Goal: Information Seeking & Learning: Learn about a topic

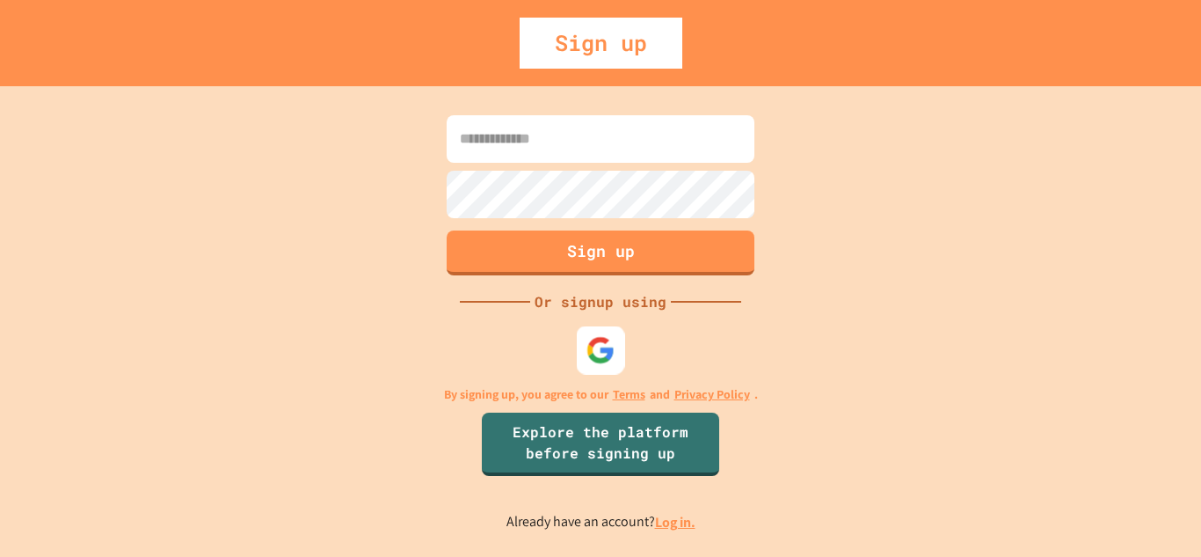
click at [594, 357] on img at bounding box center [600, 349] width 29 height 29
click at [600, 351] on img at bounding box center [600, 349] width 29 height 29
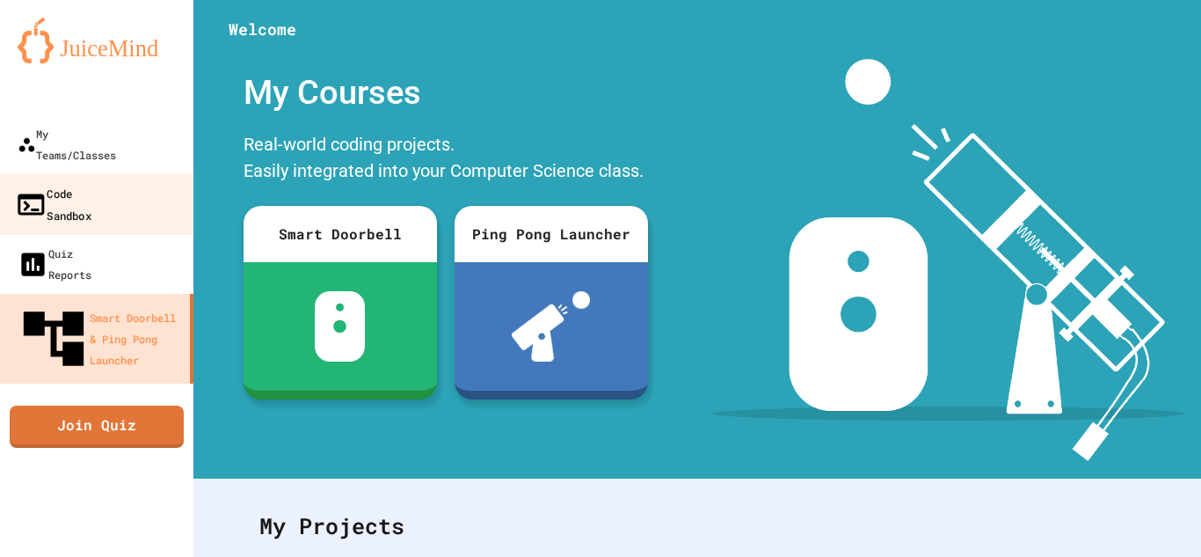
click at [124, 173] on link "Code Sandbox" at bounding box center [97, 204] width 200 height 62
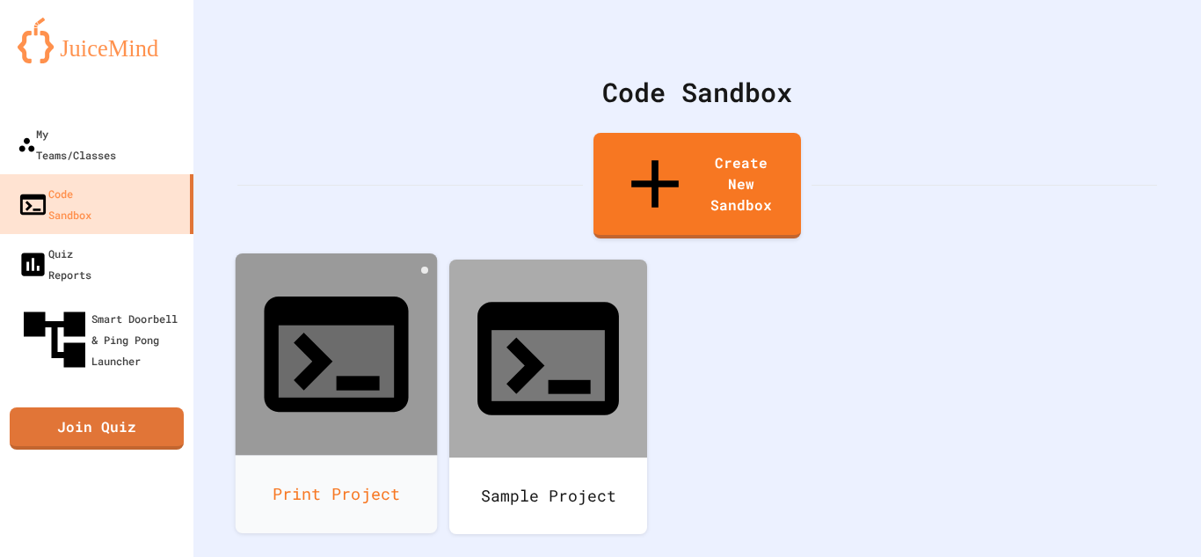
click at [276, 273] on div at bounding box center [337, 354] width 202 height 202
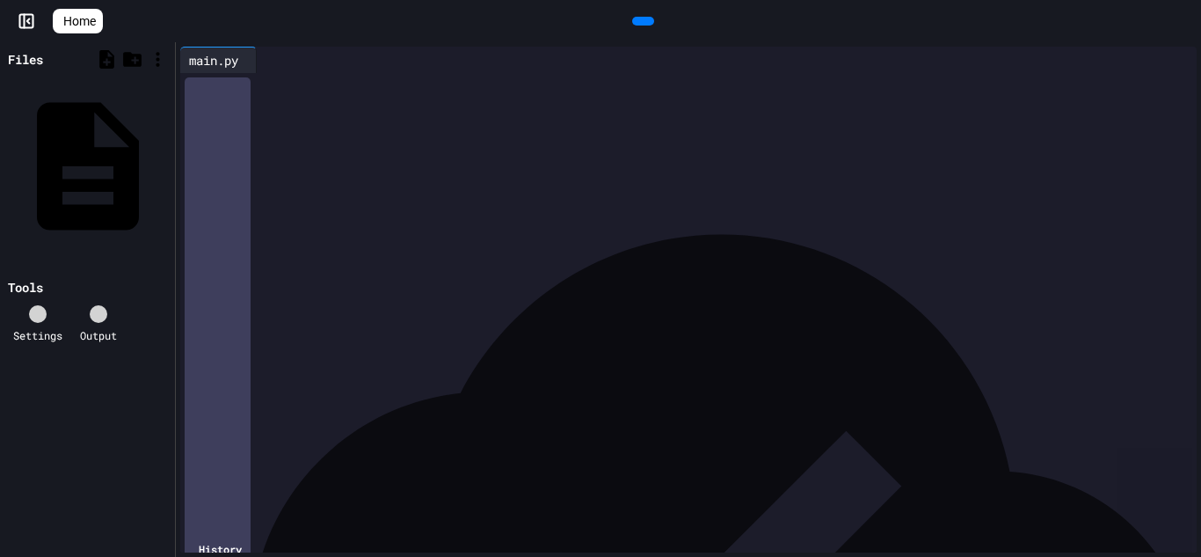
click at [60, 21] on icon at bounding box center [60, 21] width 0 height 0
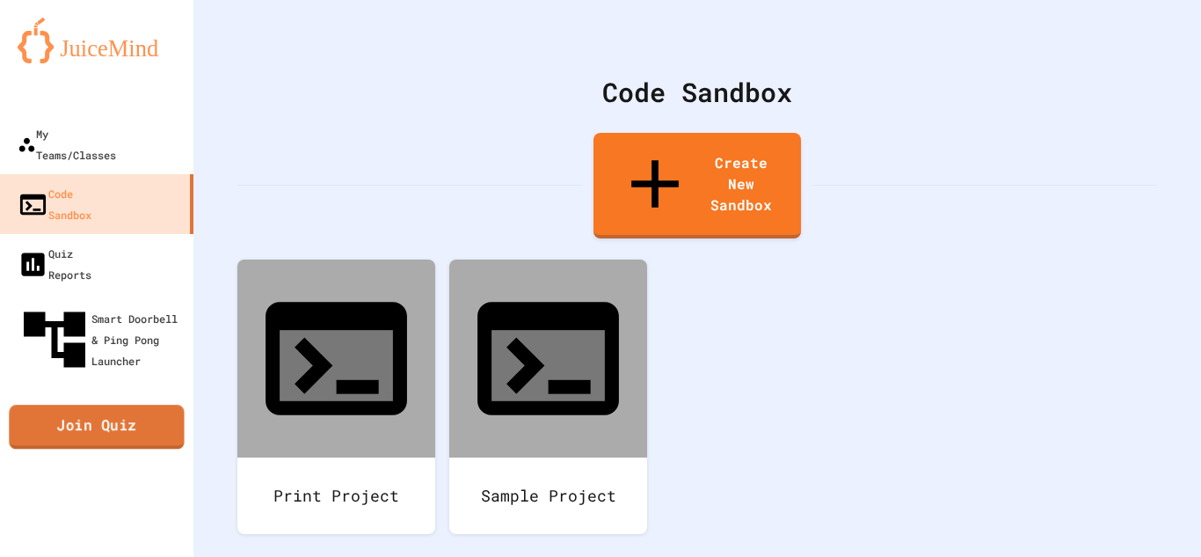
click at [107, 405] on link "Join Quiz" at bounding box center [96, 427] width 175 height 44
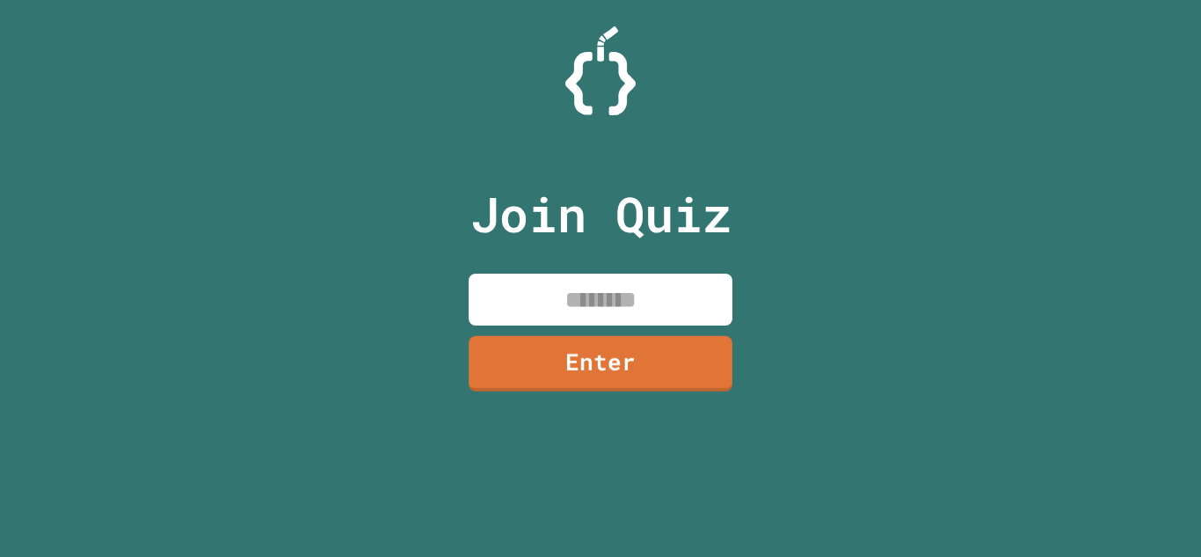
click at [513, 305] on input at bounding box center [601, 299] width 264 height 52
type input "********"
click at [565, 366] on link "Enter" at bounding box center [600, 361] width 260 height 58
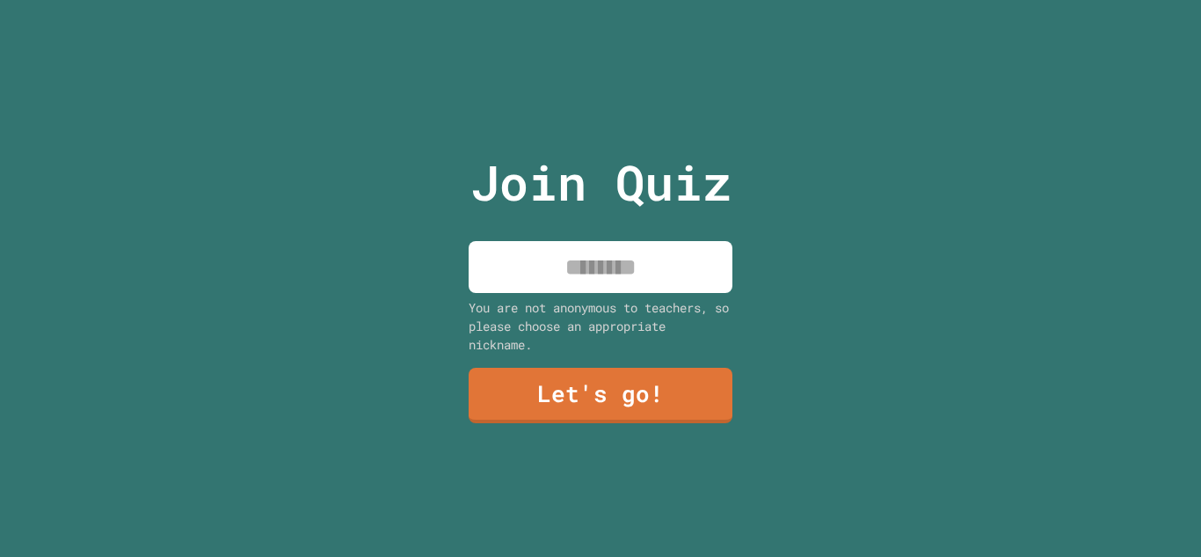
click at [580, 253] on input at bounding box center [601, 267] width 264 height 52
type input "******"
click at [682, 394] on link "Let's go!" at bounding box center [600, 394] width 260 height 58
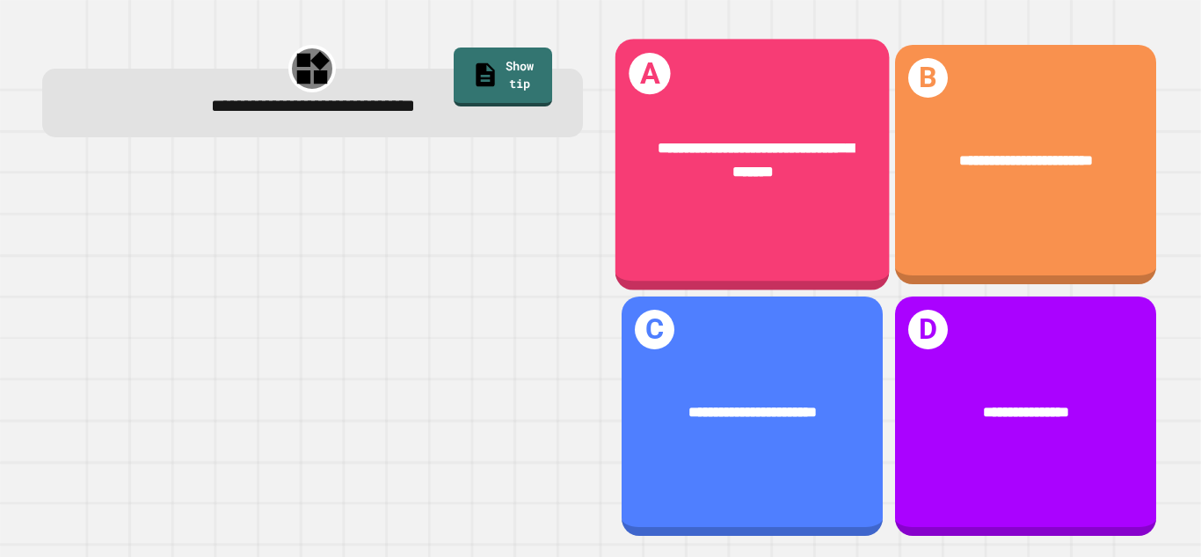
click at [661, 232] on div "**********" at bounding box center [752, 164] width 274 height 251
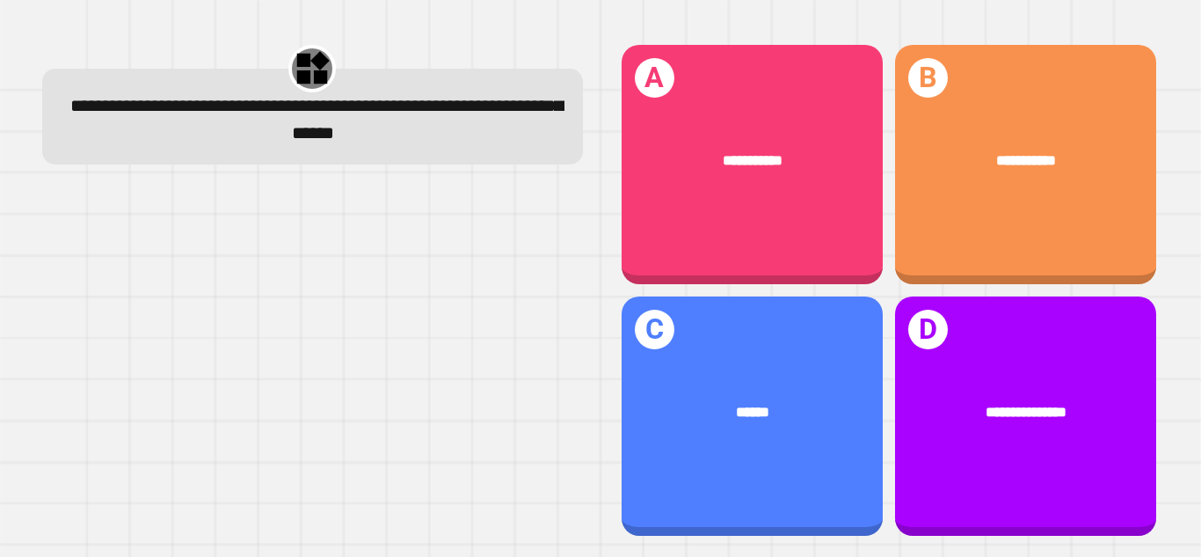
click at [317, 72] on icon at bounding box center [313, 67] width 33 height 33
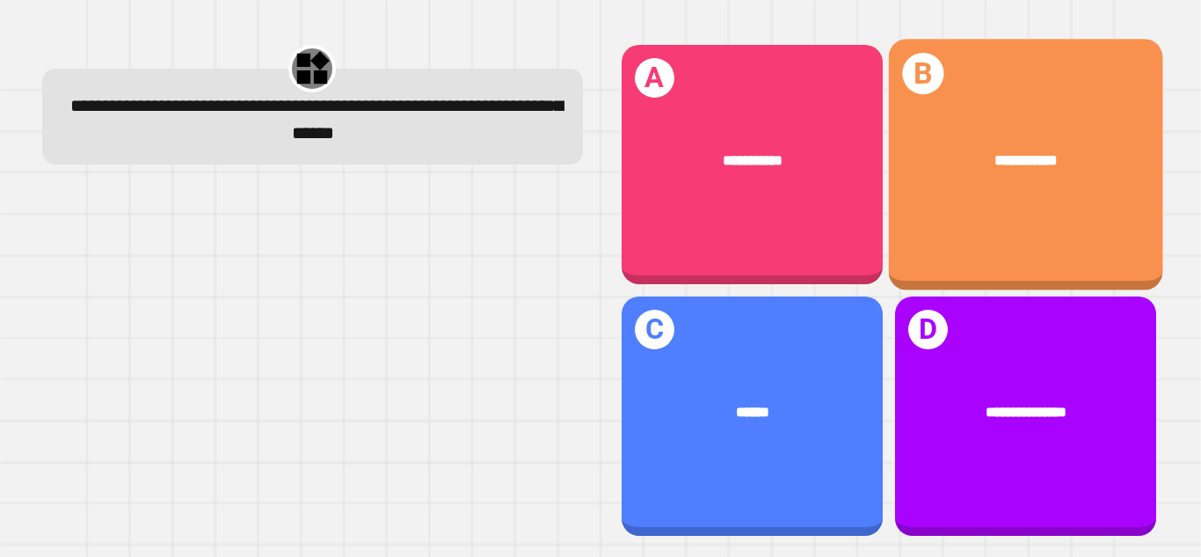
click at [996, 136] on div "**********" at bounding box center [1025, 160] width 274 height 84
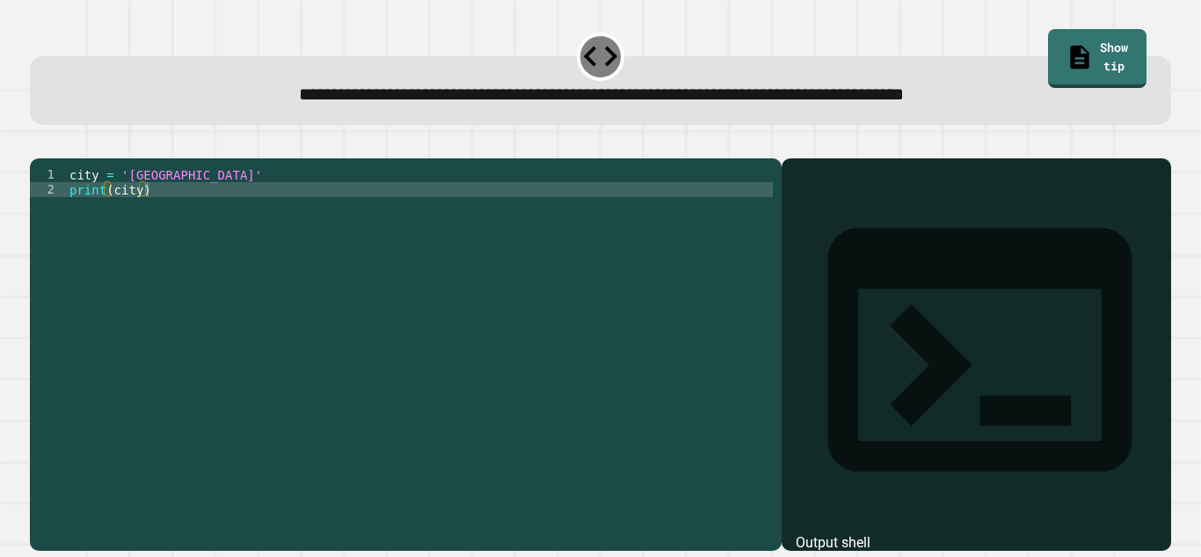
click at [139, 222] on div "city = 'Madrid' print ( city )" at bounding box center [419, 346] width 707 height 359
click at [141, 222] on div "city = 'Madrid' print ( city )" at bounding box center [419, 346] width 707 height 359
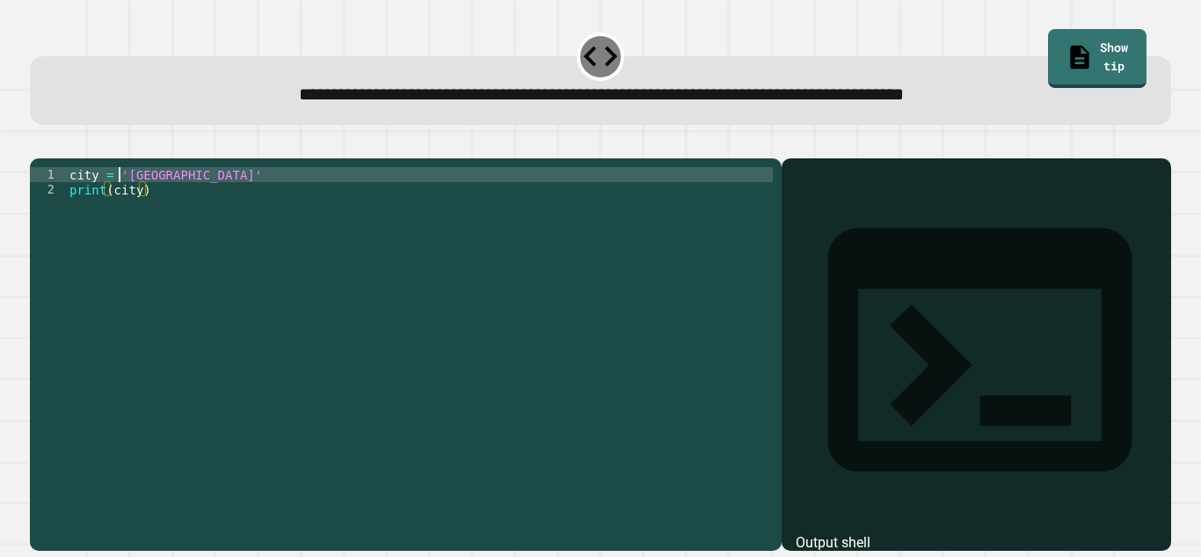
click at [118, 204] on div "city = 'Madrid' print ( city )" at bounding box center [419, 346] width 707 height 359
click at [39, 144] on button "button" at bounding box center [39, 144] width 0 height 0
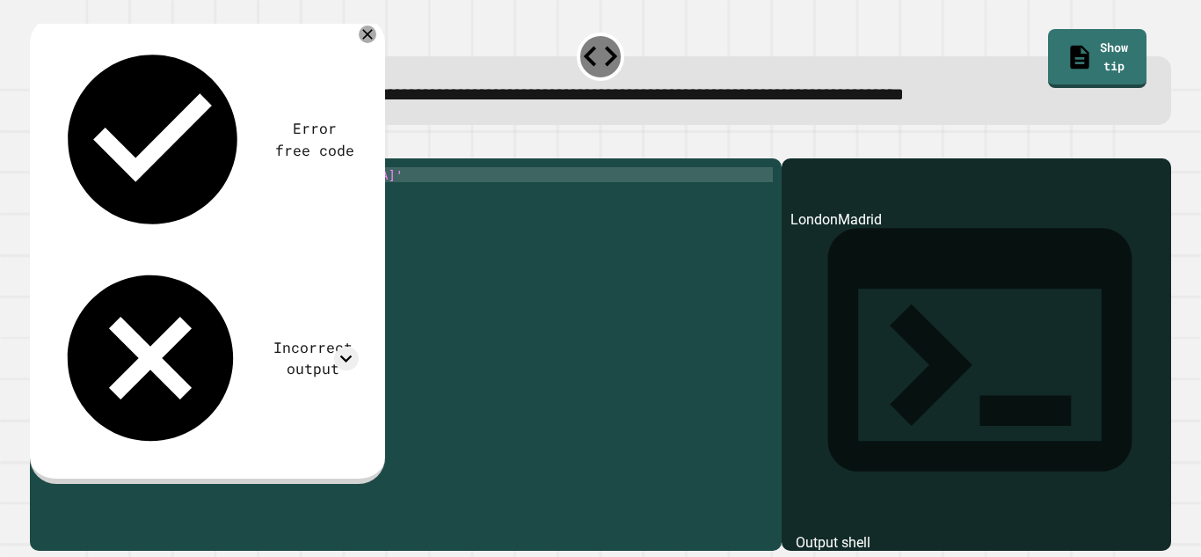
click at [173, 205] on div "city = '[GEOGRAPHIC_DATA]''Madrid' print ( city )" at bounding box center [419, 346] width 707 height 359
click at [121, 206] on div "city = '[GEOGRAPHIC_DATA]' ) 'Madrid' print ( city )" at bounding box center [419, 346] width 707 height 359
click at [39, 144] on icon "button" at bounding box center [39, 144] width 0 height 0
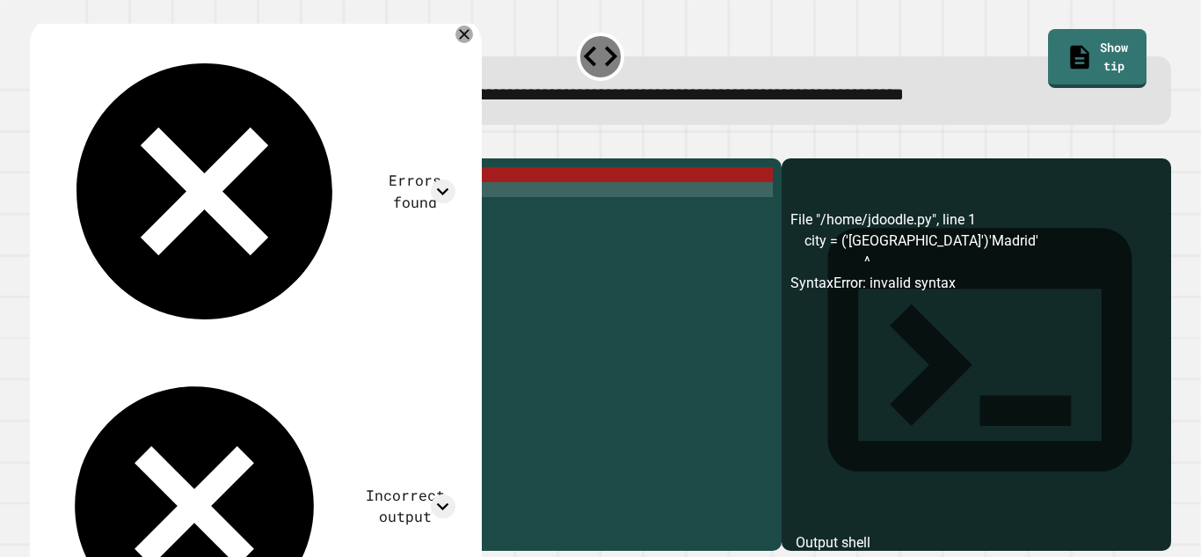
click at [129, 209] on div "city = ( '[GEOGRAPHIC_DATA]' ) 'Madrid' print ( city )" at bounding box center [419, 346] width 707 height 359
click at [127, 194] on div "city = ( '[GEOGRAPHIC_DATA]' ) 'Madrid' print ( city )" at bounding box center [419, 346] width 707 height 359
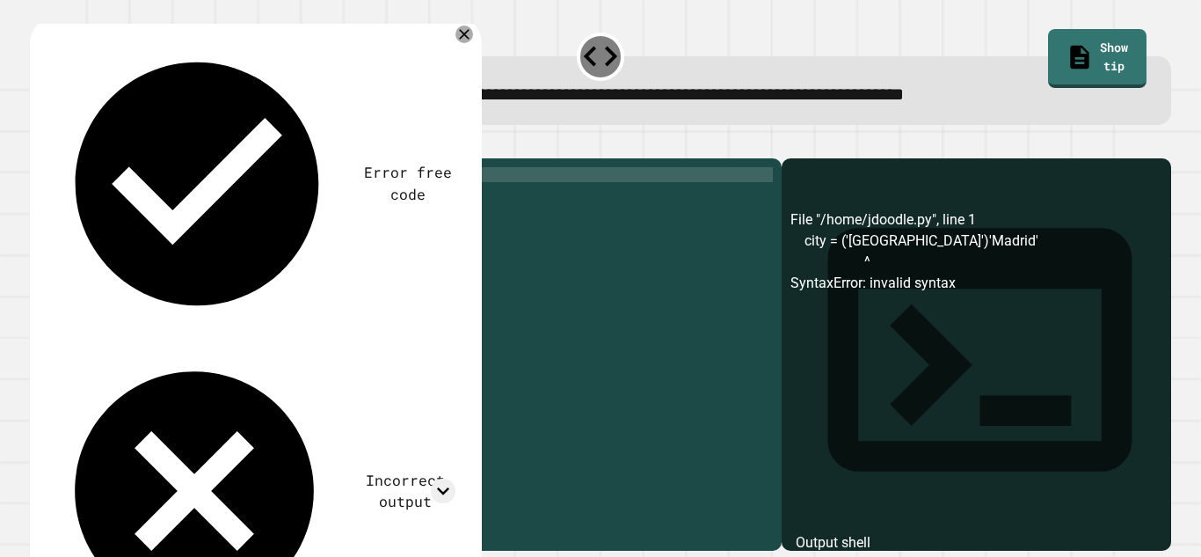
click at [182, 201] on div "city = '[GEOGRAPHIC_DATA]' ) 'Madrid' print ( city )" at bounding box center [419, 346] width 707 height 359
click at [39, 144] on icon "button" at bounding box center [39, 144] width 0 height 0
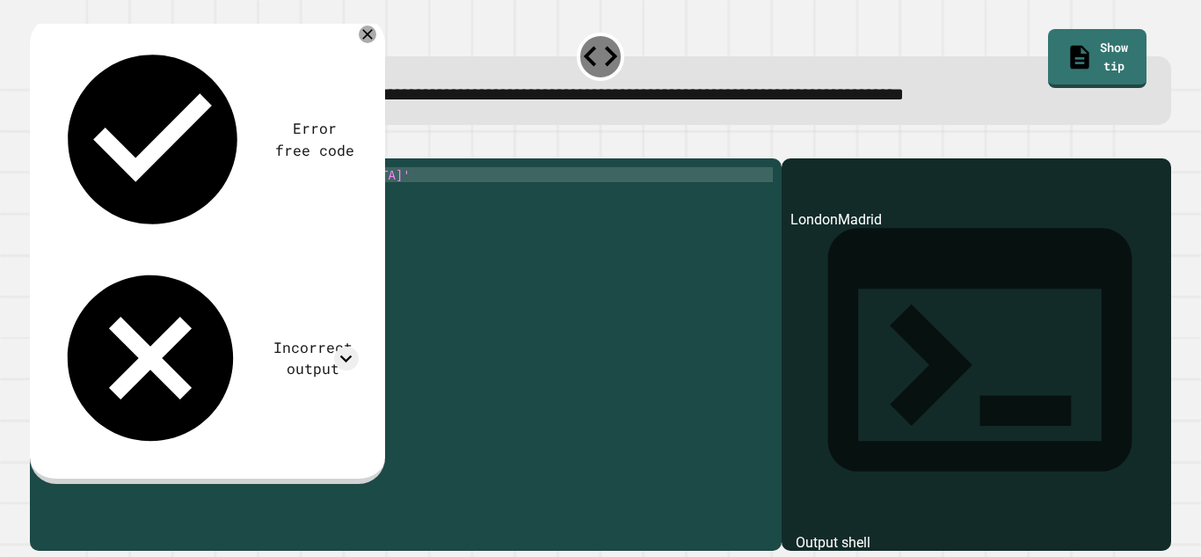
scroll to position [0, 9]
click at [270, 211] on div "city = '[GEOGRAPHIC_DATA]' 'Madrid' print ( city )" at bounding box center [419, 346] width 707 height 359
click at [262, 200] on div "city = '[GEOGRAPHIC_DATA]' 'Madrid' print ( city )" at bounding box center [419, 346] width 707 height 359
drag, startPoint x: 262, startPoint y: 200, endPoint x: 186, endPoint y: 194, distance: 76.7
click at [186, 194] on div "city = '[GEOGRAPHIC_DATA]' 'Madrid' print ( city )" at bounding box center [419, 346] width 707 height 359
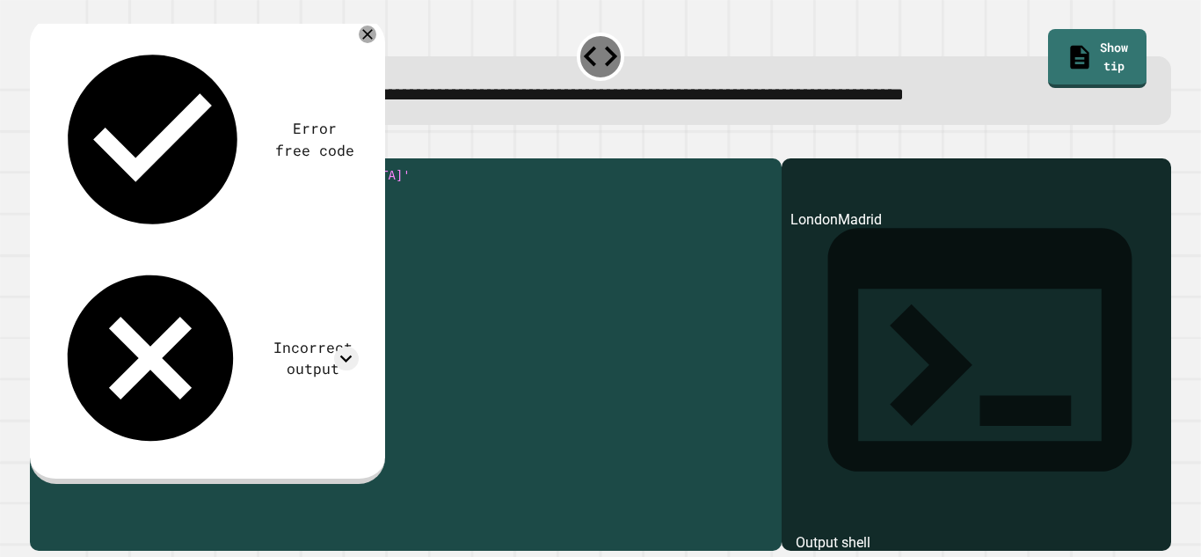
click at [181, 198] on div "city = '[GEOGRAPHIC_DATA]' 'Madrid' print ( city )" at bounding box center [419, 331] width 707 height 329
drag, startPoint x: 249, startPoint y: 204, endPoint x: 196, endPoint y: 207, distance: 52.8
click at [196, 207] on div "city = '[GEOGRAPHIC_DATA]' 'Madrid' print ( city )" at bounding box center [419, 346] width 707 height 359
click at [239, 200] on div "city = '[GEOGRAPHIC_DATA]' 'Madrid' print ( city )" at bounding box center [419, 331] width 707 height 329
click at [239, 201] on div "city = '[GEOGRAPHIC_DATA]' 'Madrid' print ( city )" at bounding box center [419, 346] width 707 height 359
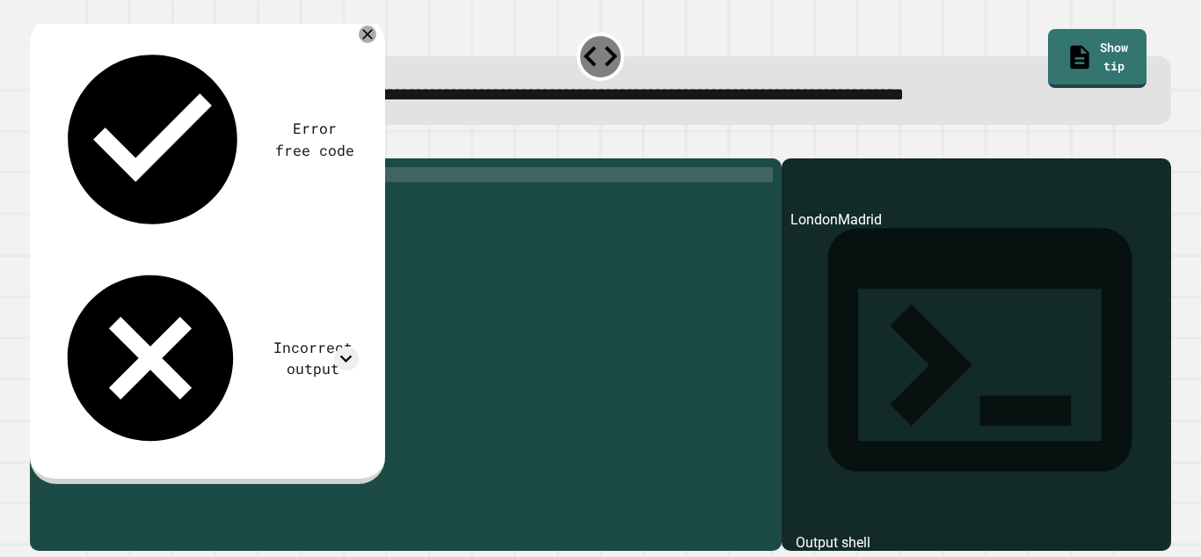
type textarea "**********"
click at [39, 144] on icon "button" at bounding box center [39, 144] width 0 height 0
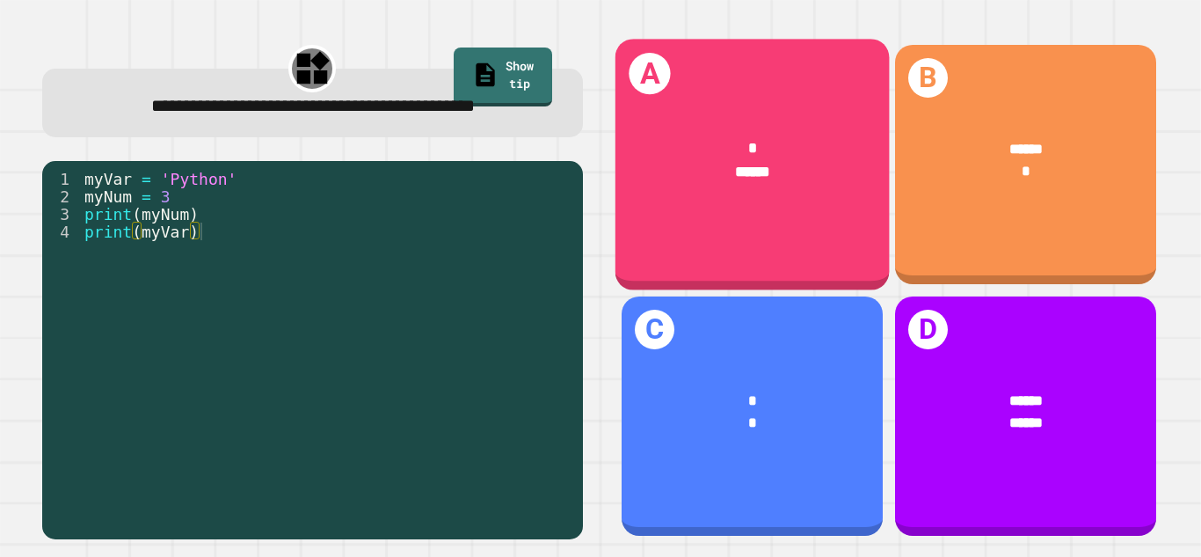
click at [700, 187] on div "* ******" at bounding box center [752, 159] width 274 height 106
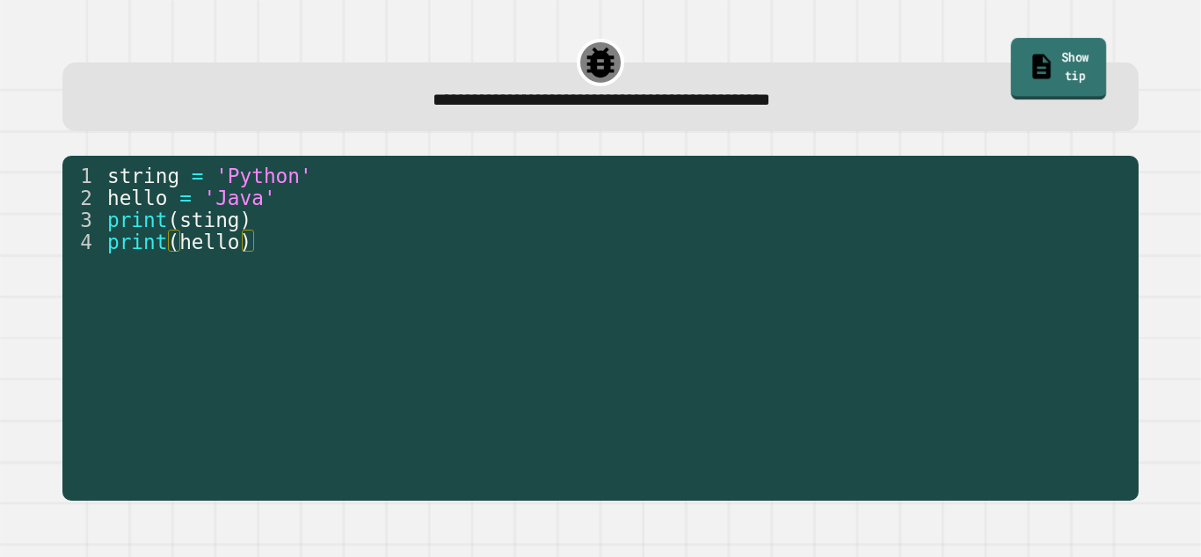
click at [1032, 74] on link "Show tip" at bounding box center [1058, 69] width 95 height 62
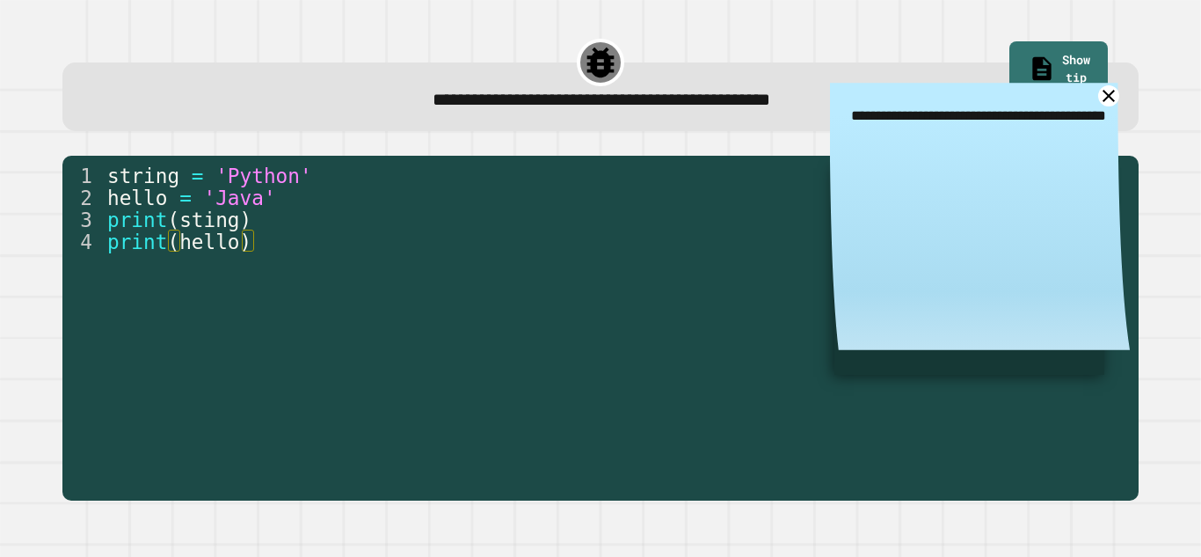
click at [1112, 104] on icon at bounding box center [1109, 96] width 22 height 22
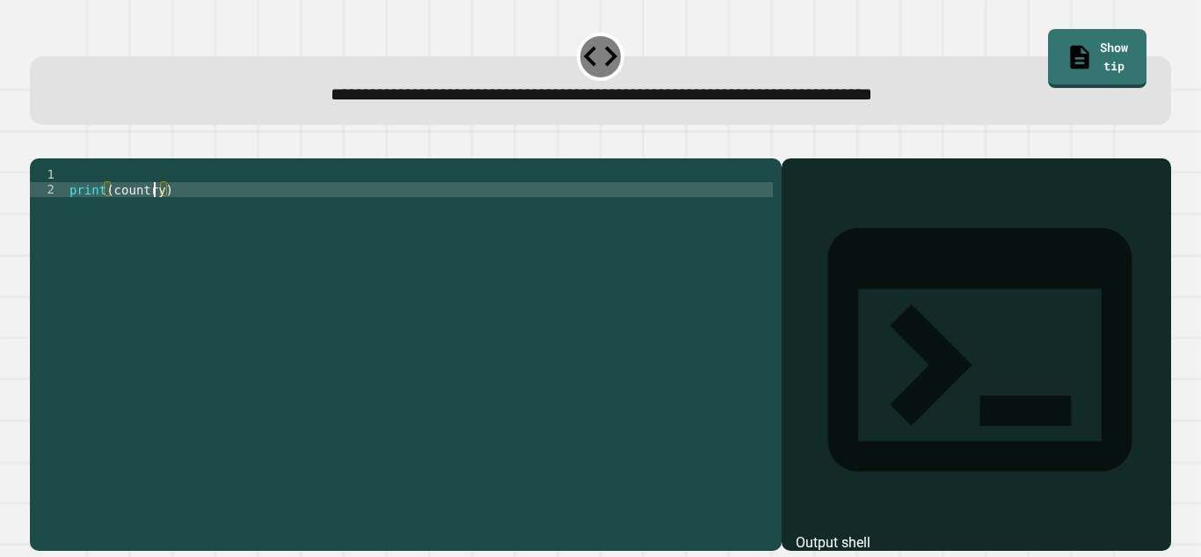
click at [157, 218] on div "print ( country )" at bounding box center [419, 346] width 707 height 359
click at [160, 222] on div "print ( country )" at bounding box center [419, 346] width 707 height 359
click at [159, 223] on div "print ( country )" at bounding box center [419, 346] width 707 height 359
click at [159, 222] on div "print ( country )" at bounding box center [419, 346] width 707 height 359
click at [157, 212] on div "print ( country )" at bounding box center [419, 346] width 707 height 359
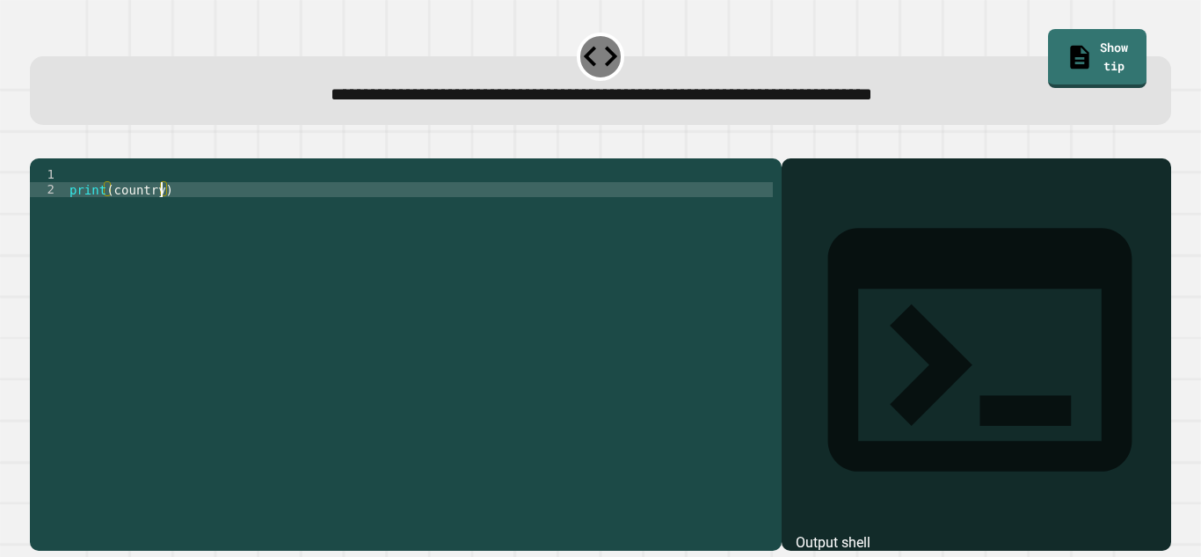
click at [161, 220] on div "print ( country )" at bounding box center [419, 346] width 707 height 359
click at [112, 220] on div "print ( [GEOGRAPHIC_DATA] ')" at bounding box center [419, 346] width 707 height 359
type textarea "**********"
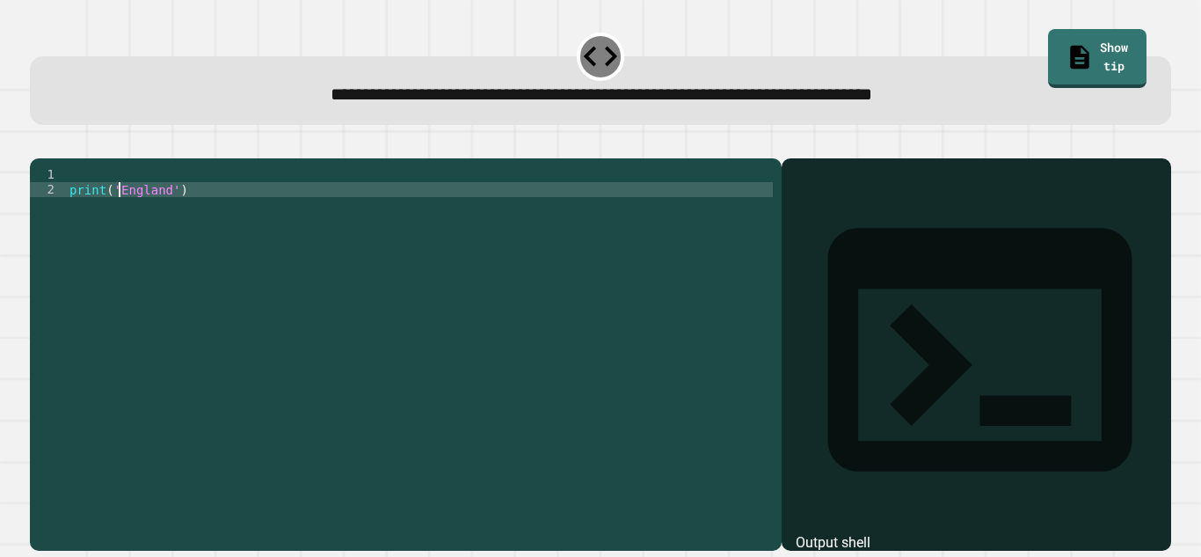
click at [39, 144] on icon "button" at bounding box center [39, 144] width 0 height 0
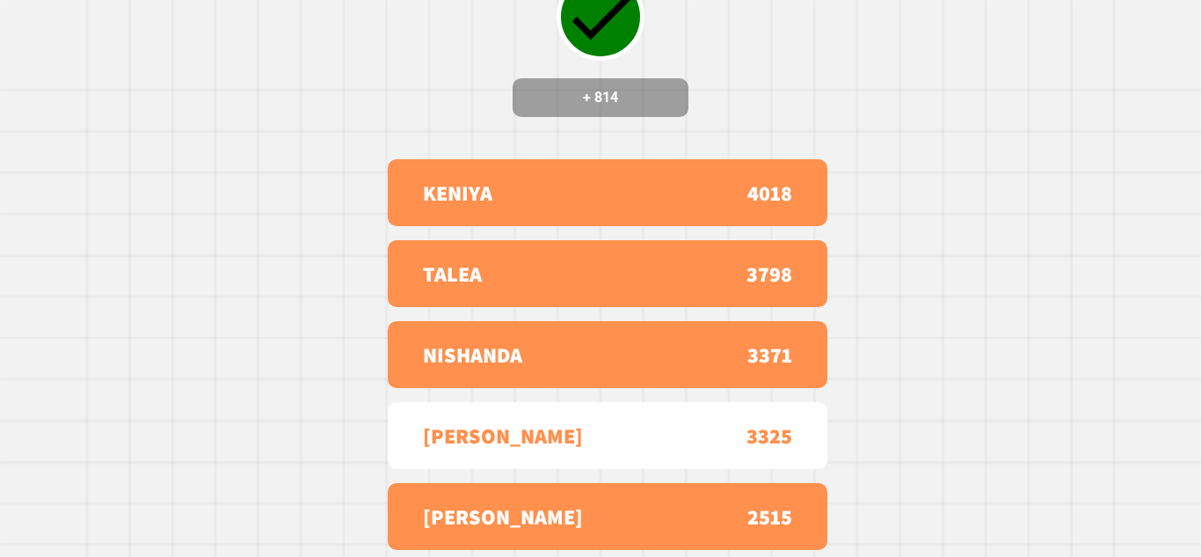
scroll to position [0, 0]
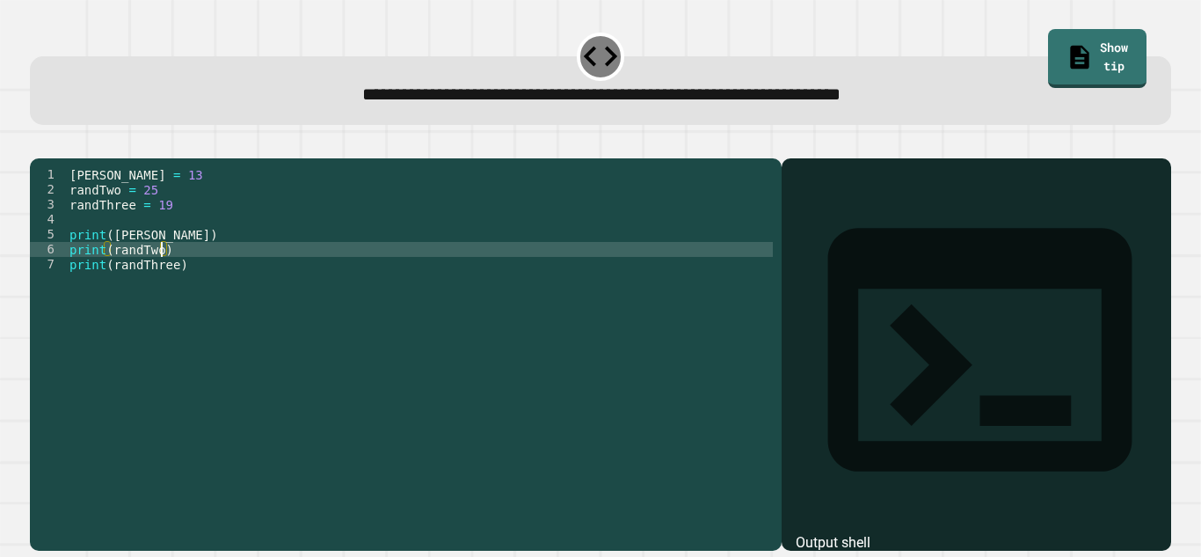
click at [161, 279] on div "[PERSON_NAME] = 13 randTwo = 25 randThree = 19 print ( [PERSON_NAME] ) print ( …" at bounding box center [419, 346] width 707 height 359
click at [164, 215] on div "[PERSON_NAME] = 13 randTwo = 25 randThree = 19 print ( [PERSON_NAME] ) print ( …" at bounding box center [419, 346] width 707 height 359
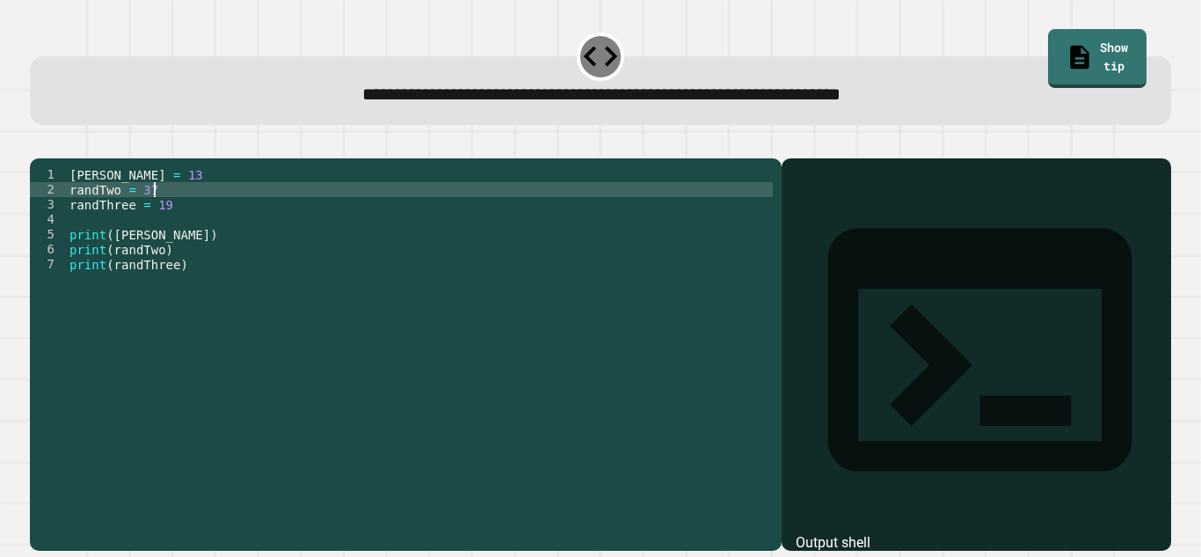
scroll to position [0, 10]
type textarea "**********"
click at [39, 144] on icon "button" at bounding box center [39, 144] width 0 height 0
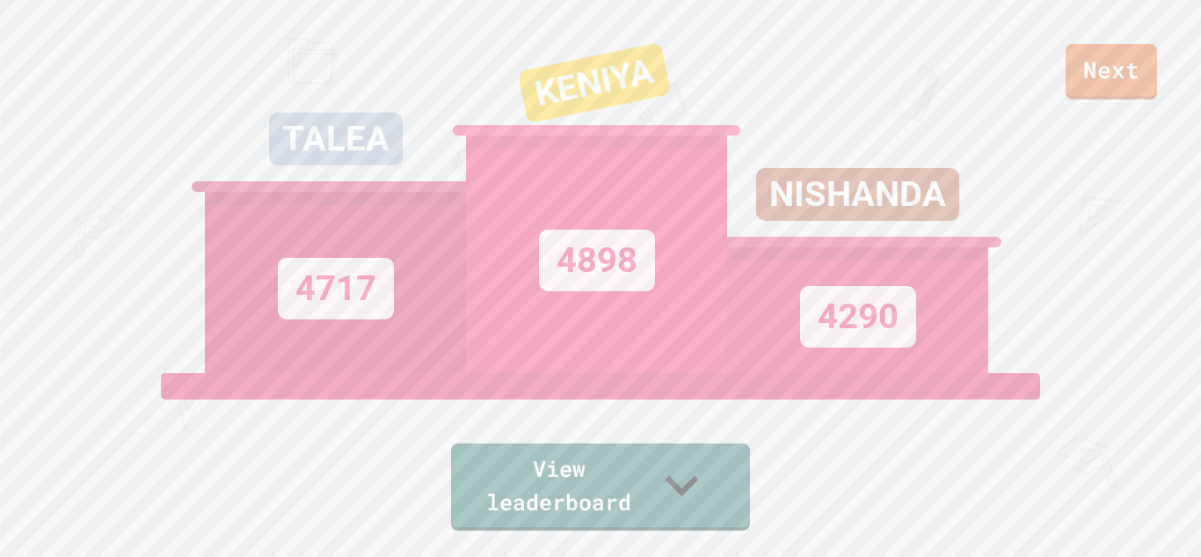
click at [49, 149] on div "Next TALEA 4717 KENIYA 4898 NISHANDA 4290 View leaderboard" at bounding box center [600, 278] width 1201 height 557
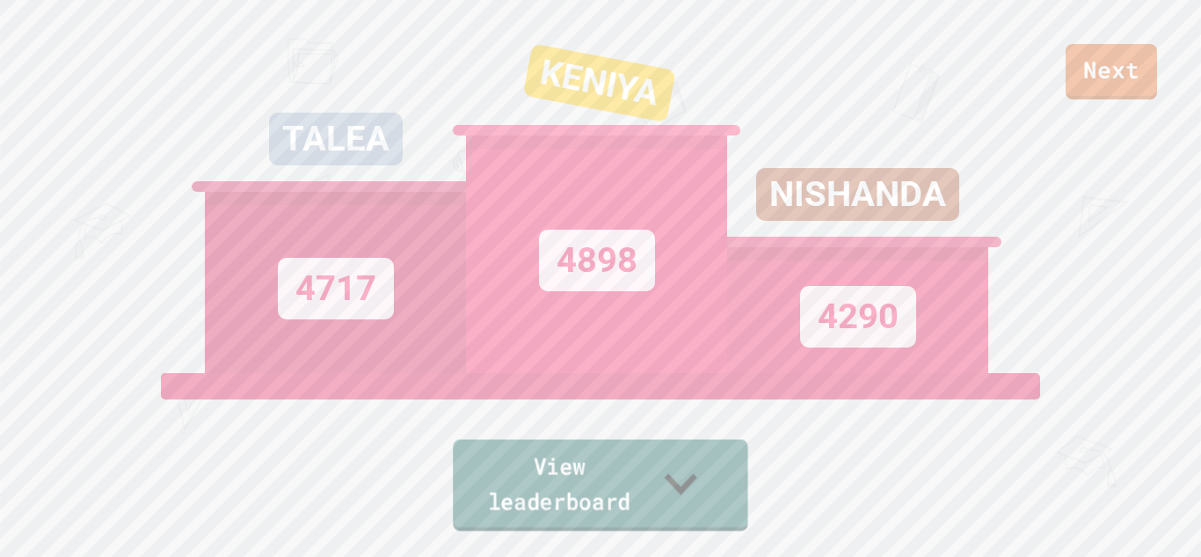
click at [546, 489] on link "View leaderboard" at bounding box center [600, 485] width 295 height 91
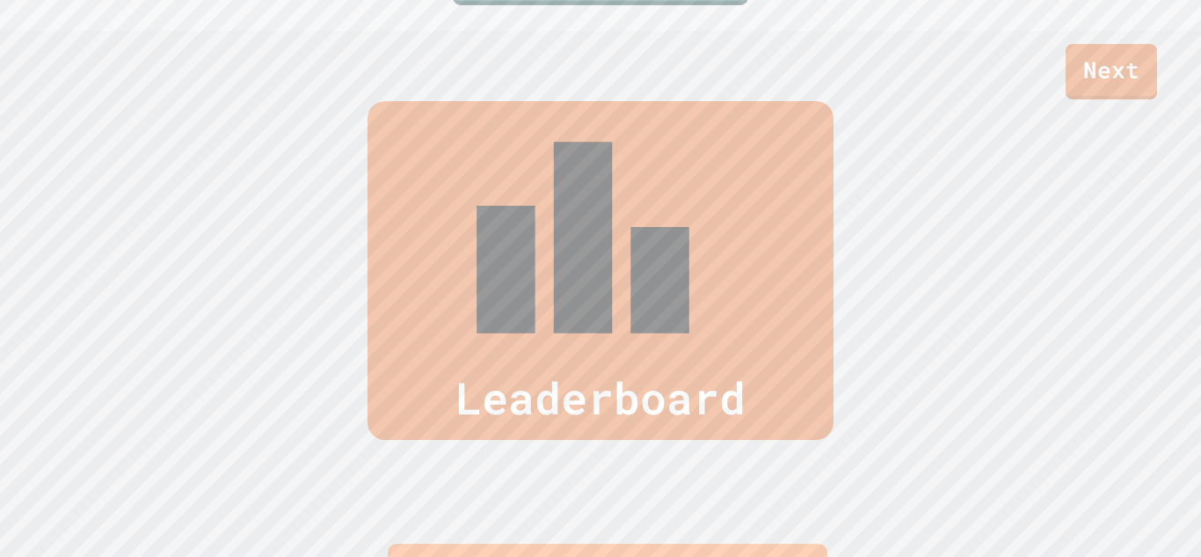
scroll to position [557, 0]
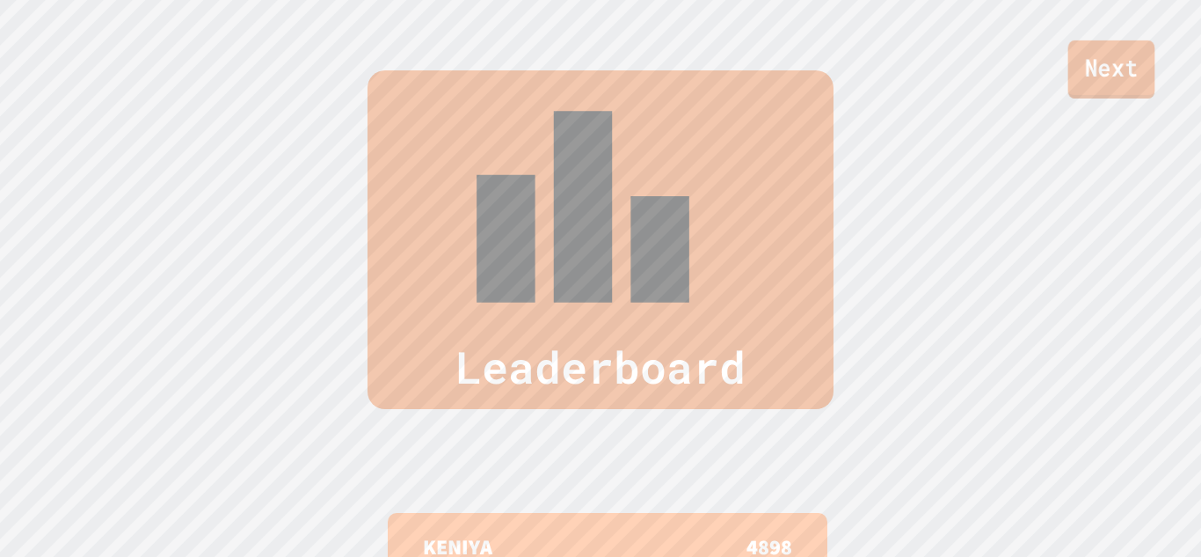
click at [1091, 82] on link "Next" at bounding box center [1111, 69] width 87 height 58
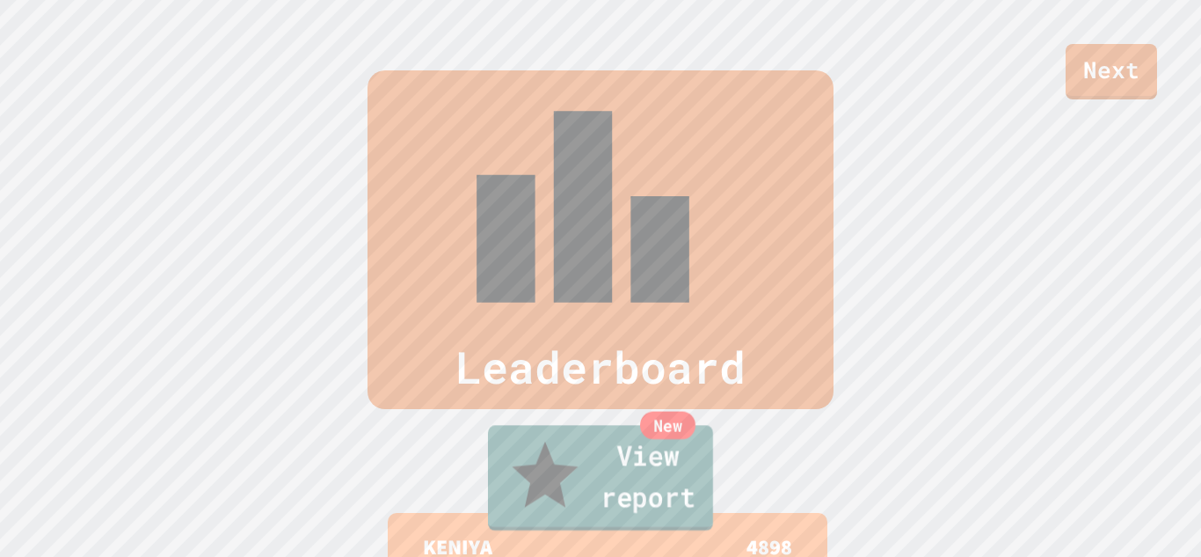
click at [709, 490] on link "New View report" at bounding box center [600, 478] width 225 height 106
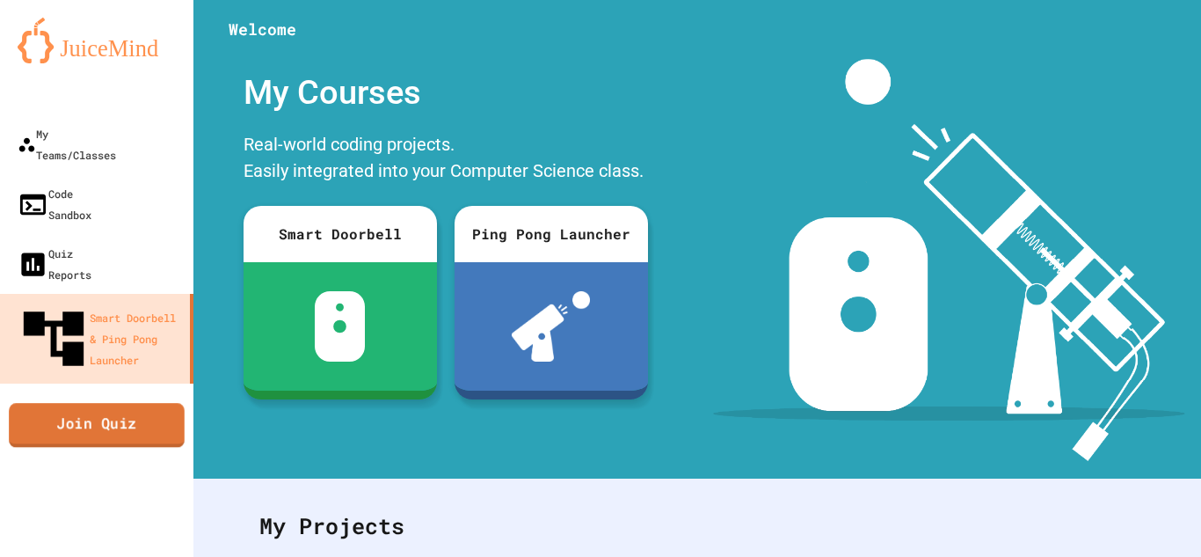
click at [114, 403] on link "Join Quiz" at bounding box center [97, 425] width 176 height 44
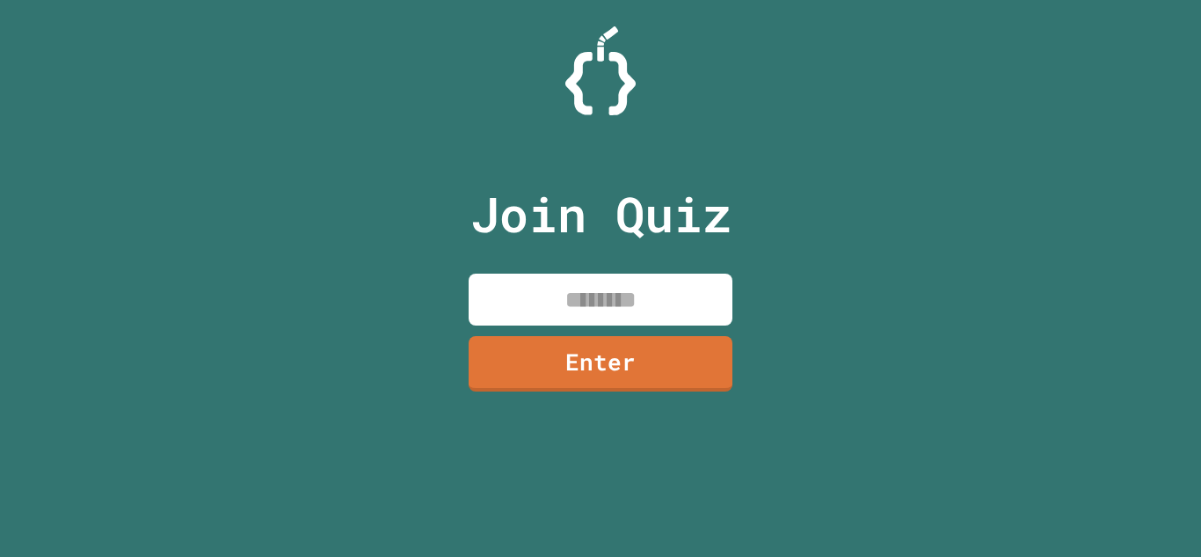
click at [617, 300] on input at bounding box center [601, 299] width 264 height 52
type input "********"
click at [602, 371] on link "Enter" at bounding box center [601, 363] width 264 height 55
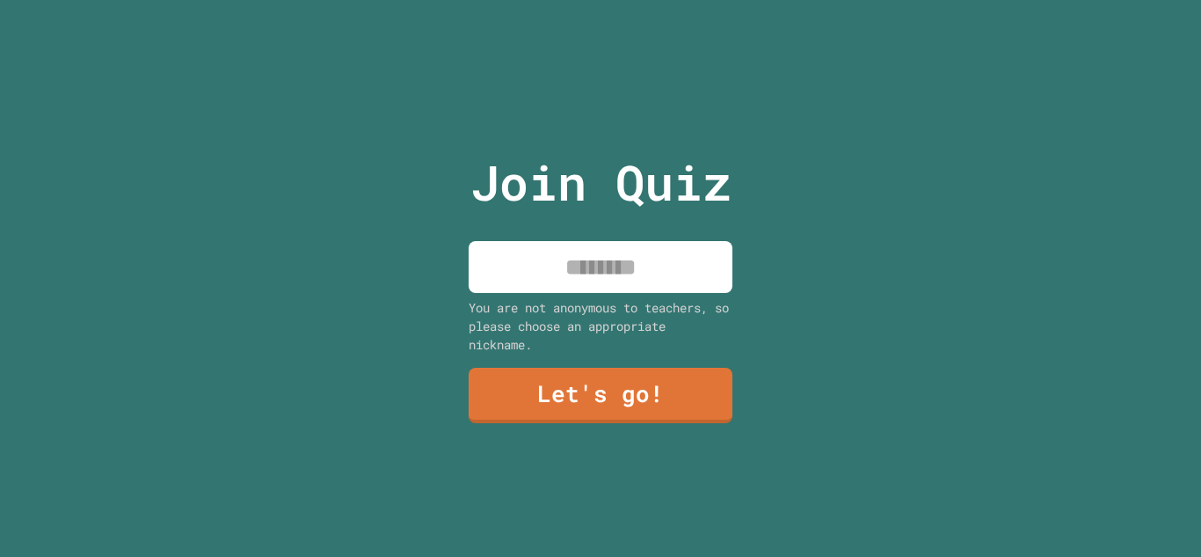
click at [624, 252] on input at bounding box center [601, 267] width 264 height 52
type input "******"
click at [651, 420] on link "Let's go!" at bounding box center [601, 395] width 264 height 55
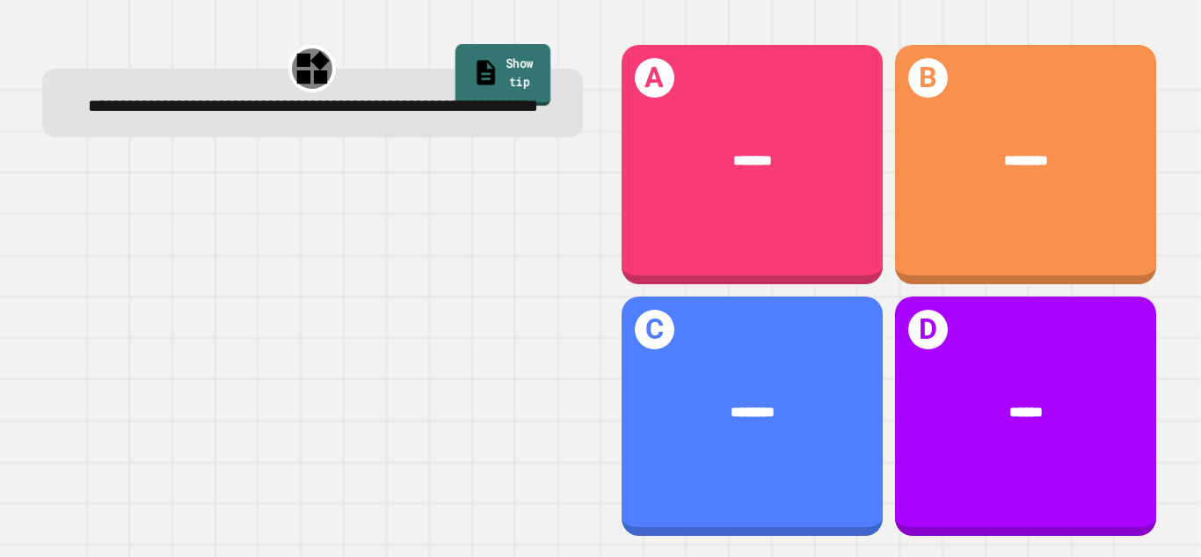
click at [527, 65] on link "Show tip" at bounding box center [502, 75] width 95 height 62
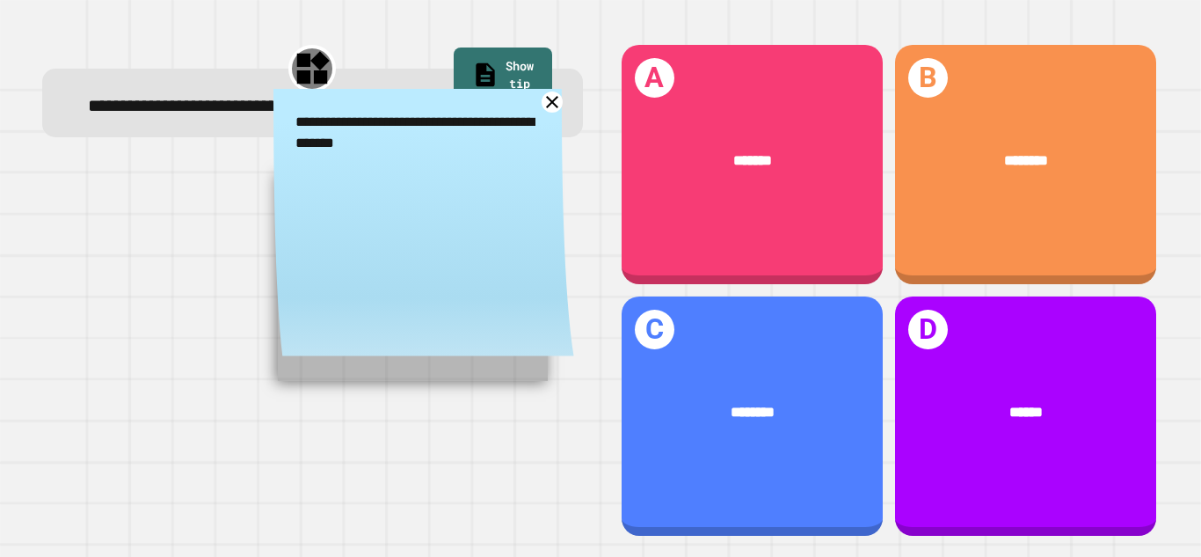
click at [557, 113] on icon at bounding box center [553, 102] width 22 height 22
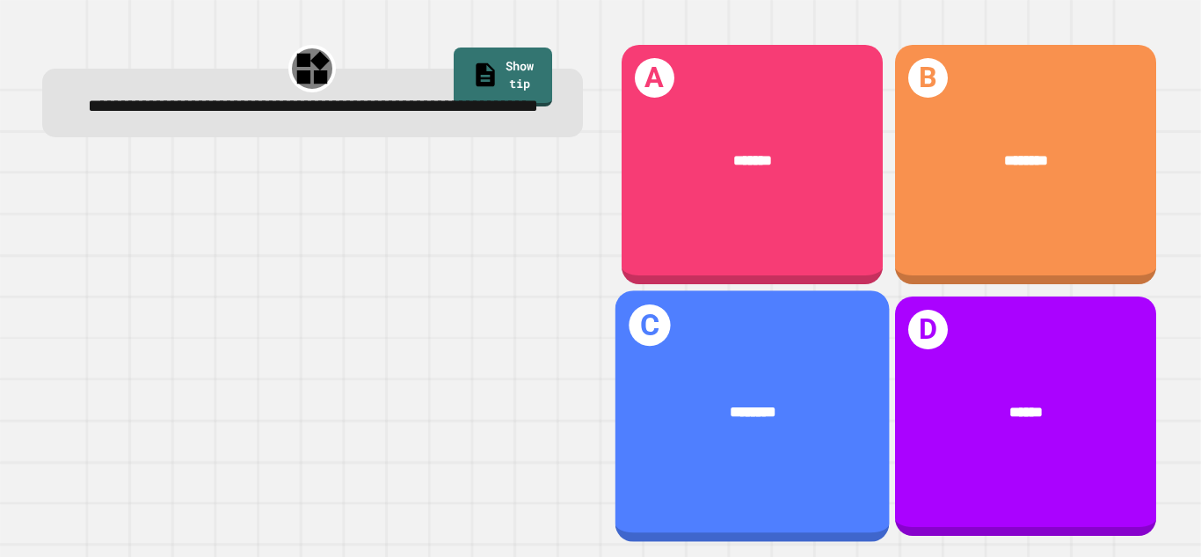
click at [691, 485] on div "C ********" at bounding box center [752, 415] width 274 height 251
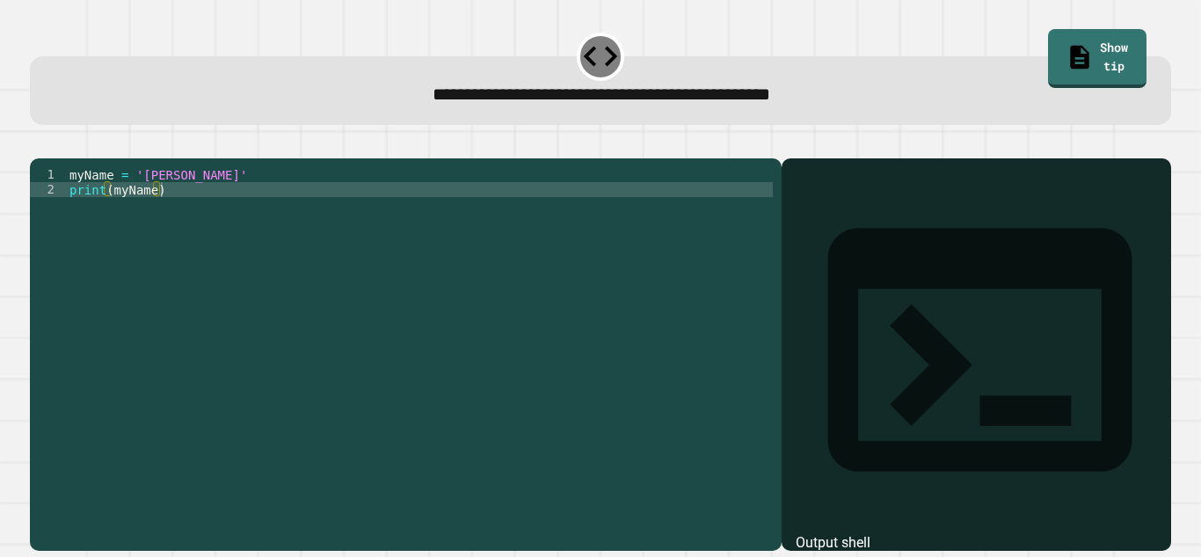
click at [152, 217] on div "myName = '[PERSON_NAME]' print ( myName )" at bounding box center [419, 346] width 707 height 359
type textarea "**********"
click at [39, 144] on icon "button" at bounding box center [39, 144] width 0 height 0
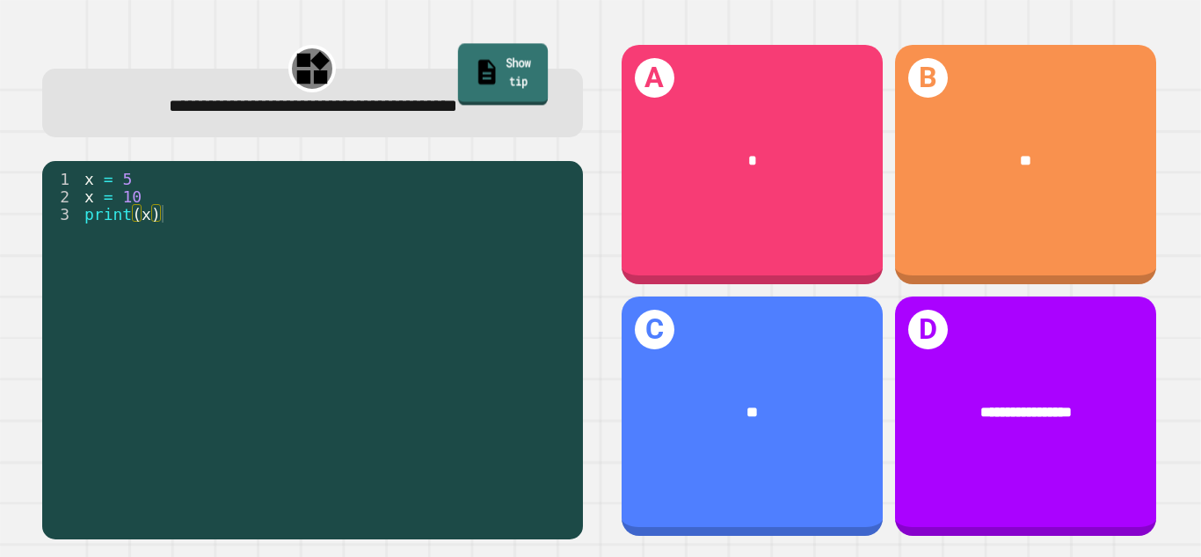
click at [511, 67] on link "Show tip" at bounding box center [503, 74] width 90 height 62
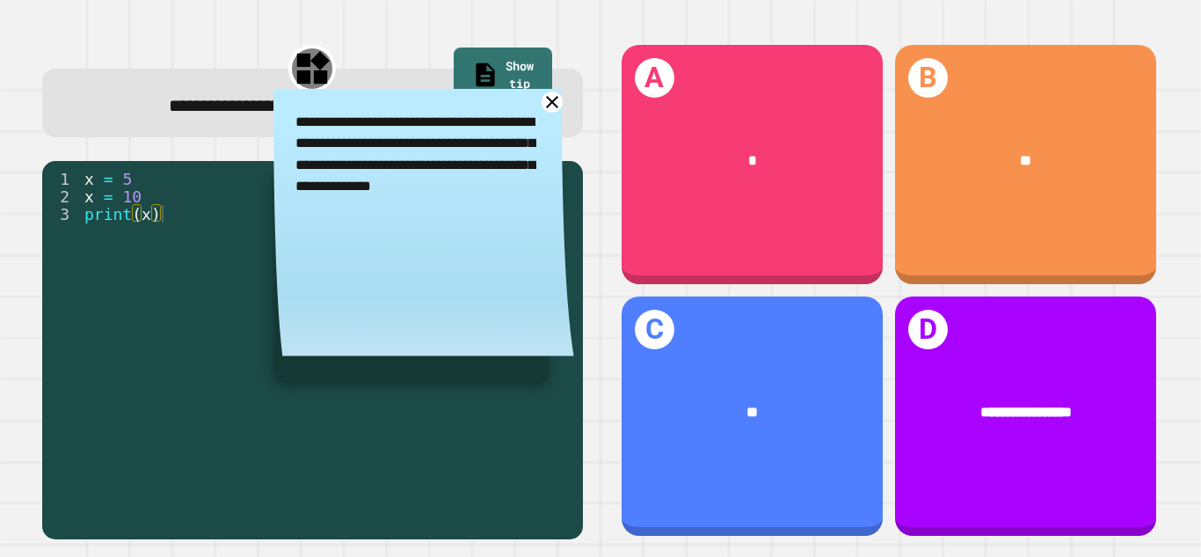
click at [557, 110] on icon at bounding box center [553, 102] width 22 height 22
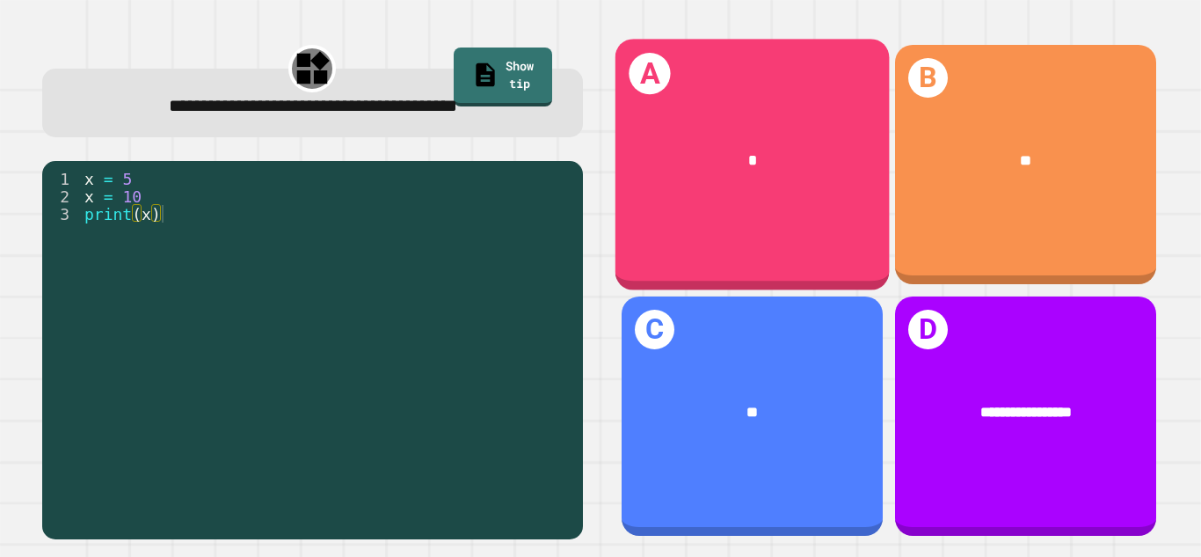
click at [797, 209] on div "A *" at bounding box center [752, 164] width 274 height 251
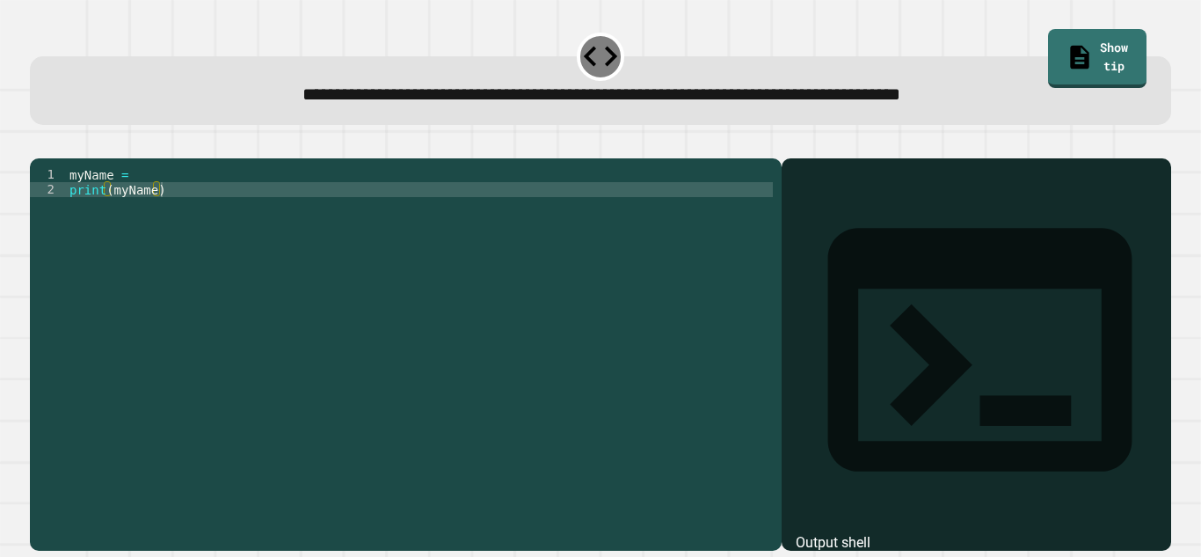
click at [149, 220] on div "myName = print ( myName )" at bounding box center [419, 346] width 707 height 359
click at [154, 219] on div "myName = print ( myName )" at bounding box center [419, 346] width 707 height 359
click at [39, 144] on icon "button" at bounding box center [39, 144] width 0 height 0
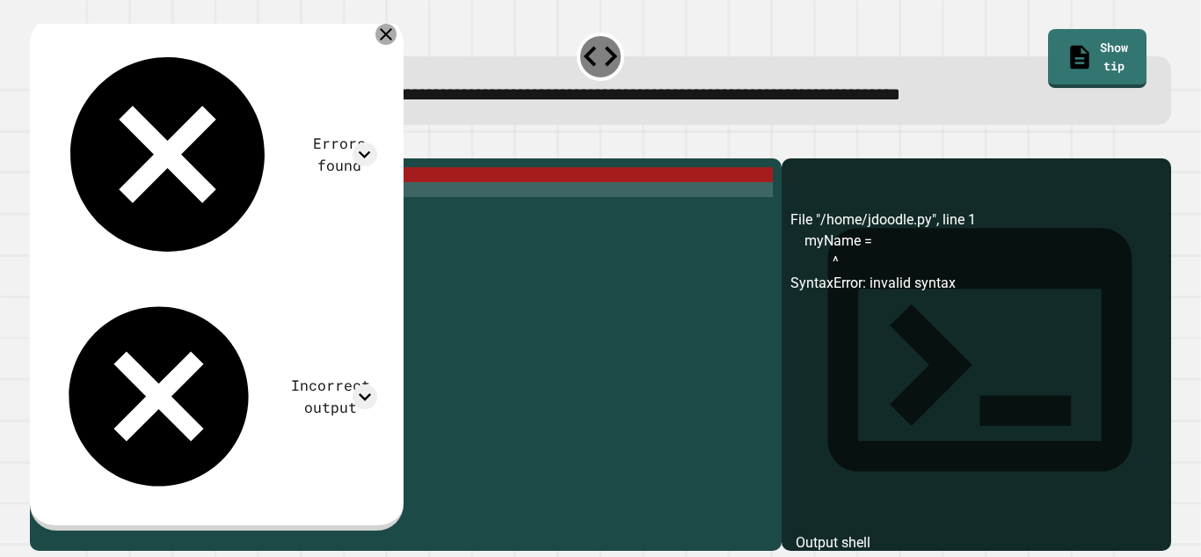
click at [397, 33] on icon at bounding box center [385, 34] width 21 height 21
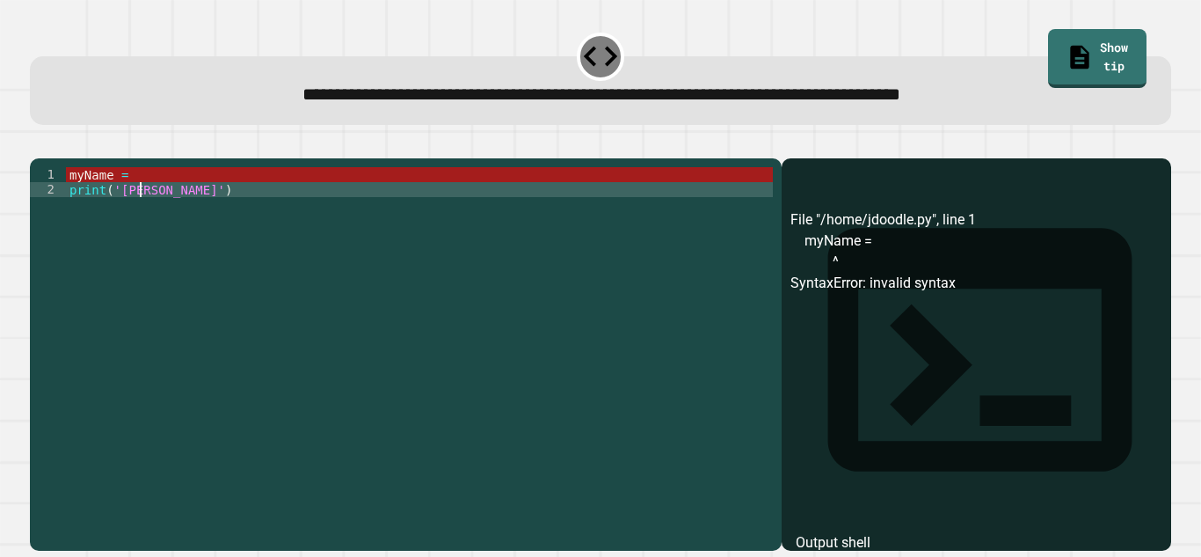
click at [143, 216] on div "myName = print ( '[PERSON_NAME]' )" at bounding box center [419, 346] width 707 height 359
click at [148, 218] on div "myName = print ( '[PERSON_NAME]' )" at bounding box center [419, 346] width 707 height 359
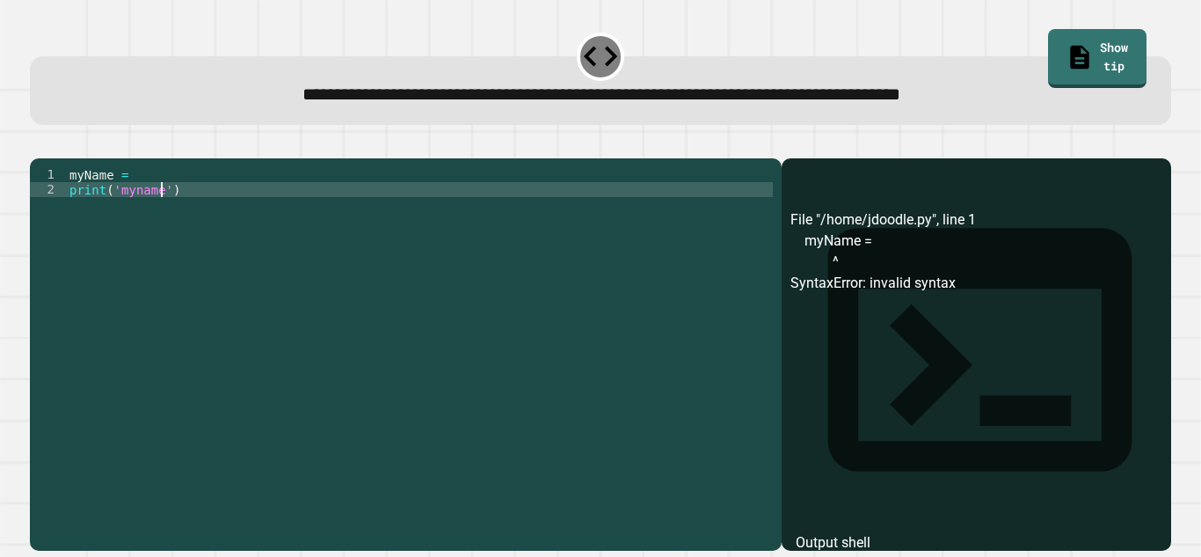
scroll to position [0, 12]
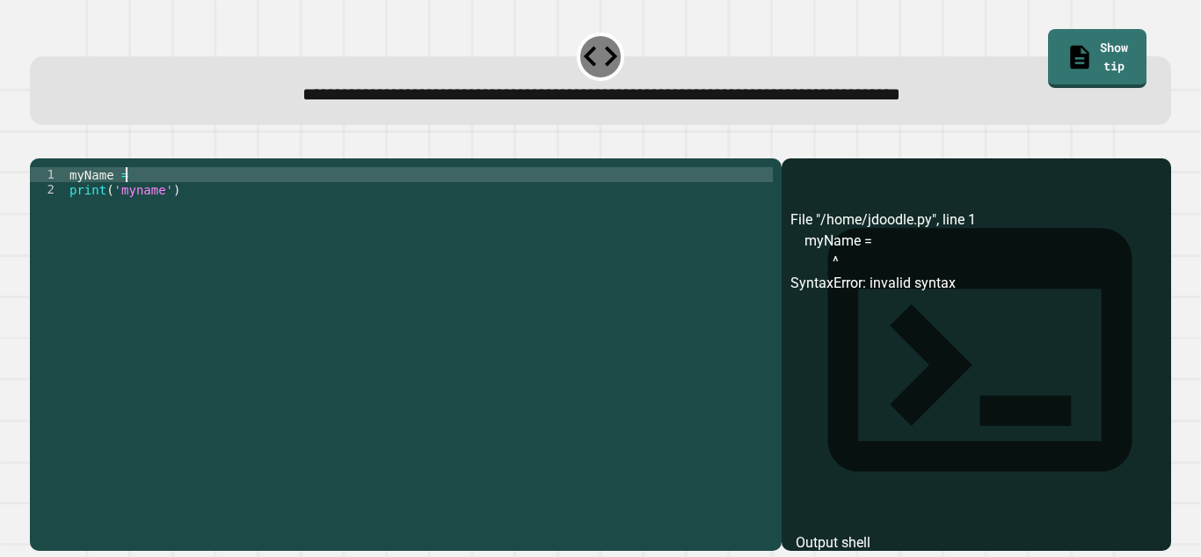
click at [131, 199] on div "myName = print ( 'myname' )" at bounding box center [419, 346] width 707 height 359
click at [39, 144] on icon "button" at bounding box center [39, 144] width 0 height 0
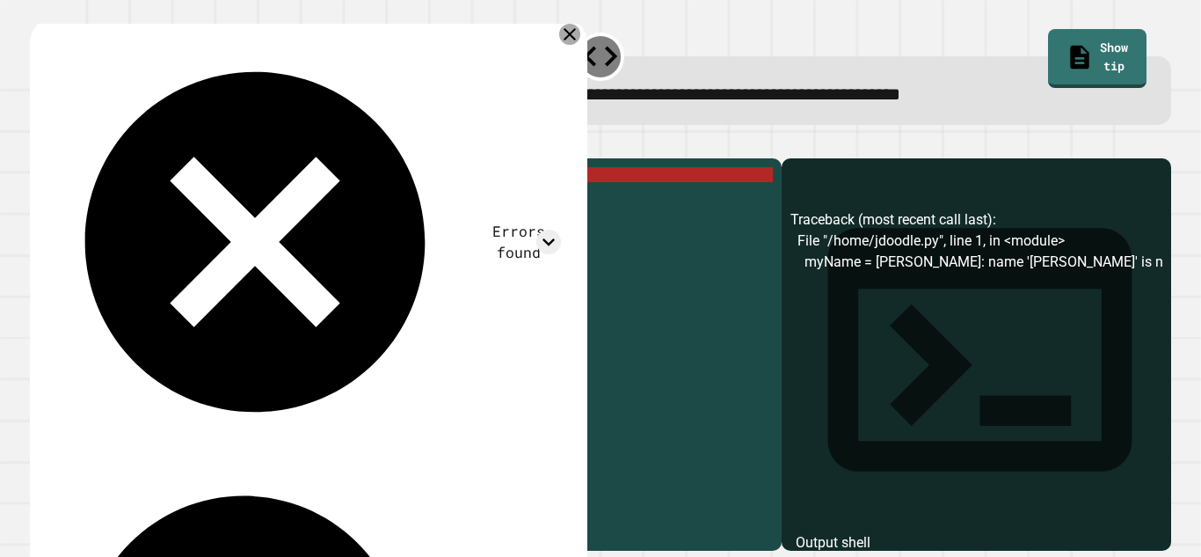
click at [564, 33] on icon at bounding box center [570, 34] width 12 height 12
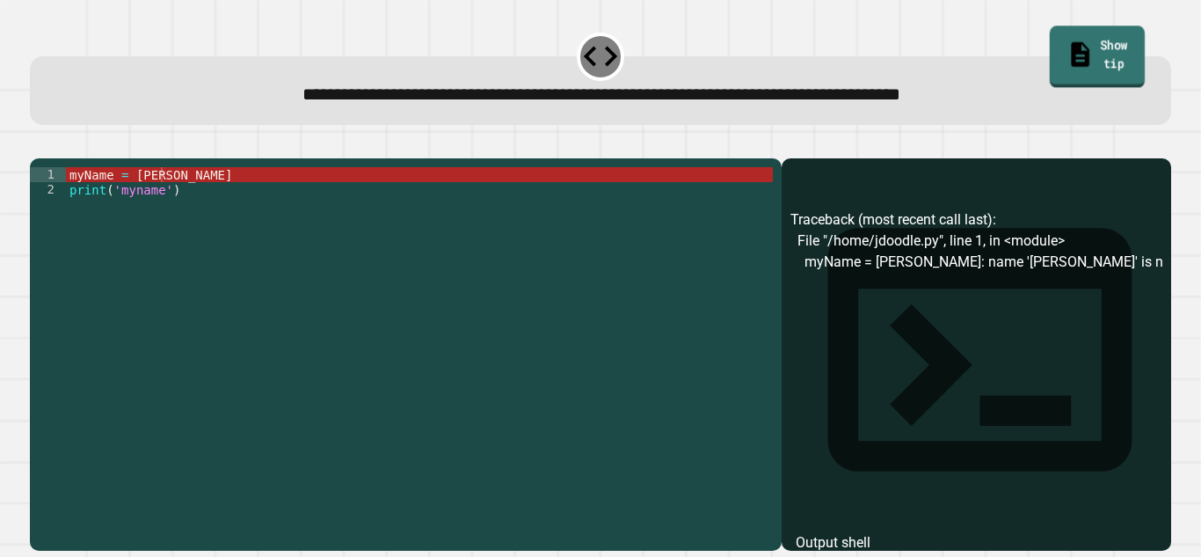
click at [1124, 58] on link "Show tip" at bounding box center [1097, 57] width 95 height 62
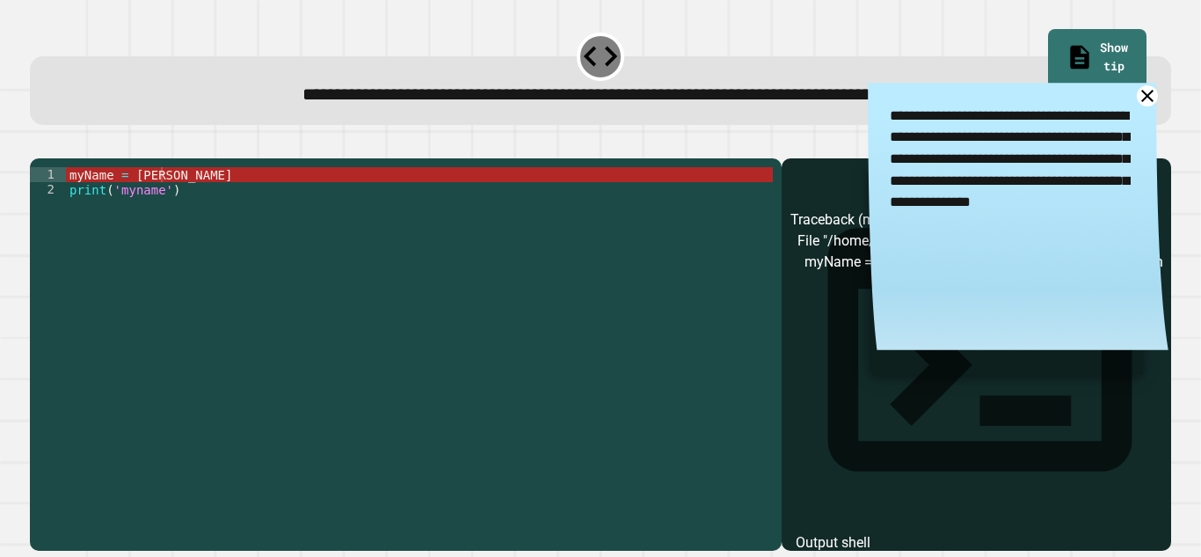
click at [1152, 98] on icon at bounding box center [1147, 96] width 22 height 22
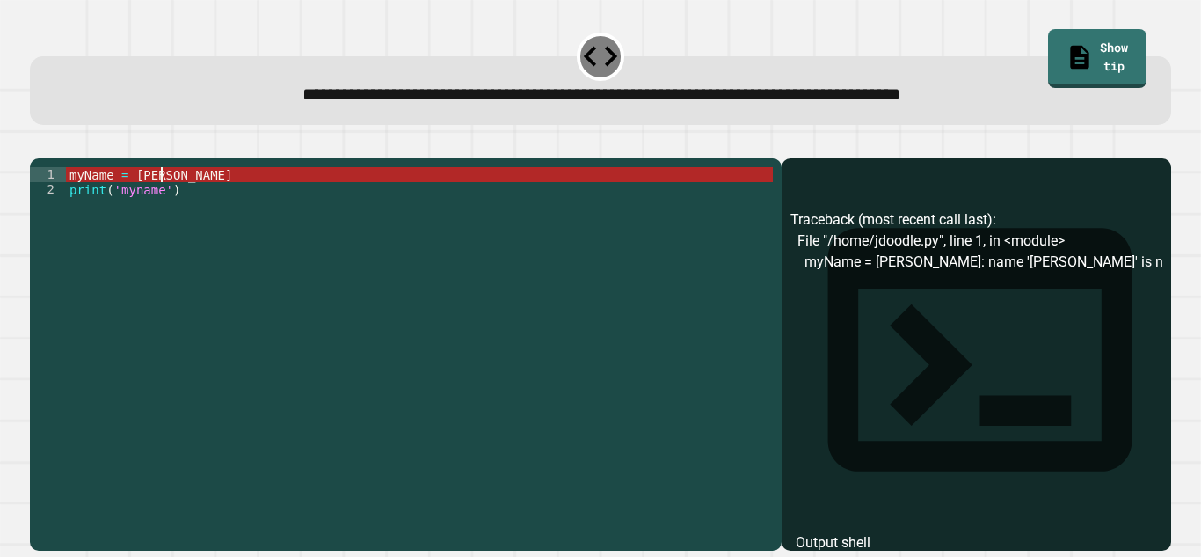
click at [195, 205] on div "myName = [PERSON_NAME] print ( 'myname' )" at bounding box center [419, 346] width 707 height 359
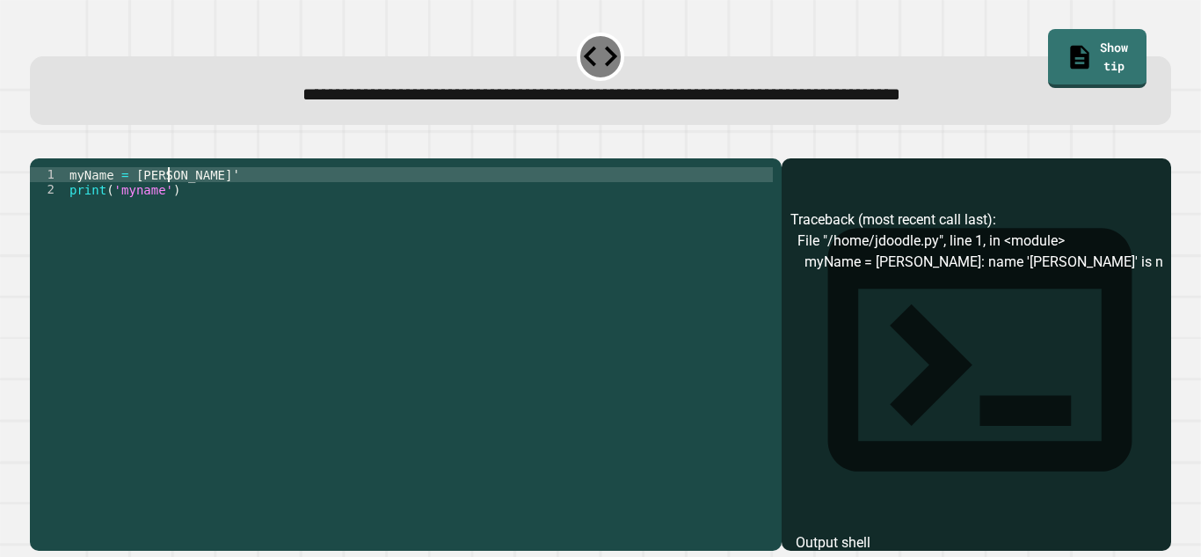
scroll to position [0, 11]
click at [132, 201] on div "myName = [PERSON_NAME] ' print ( 'myname' )" at bounding box center [419, 346] width 707 height 359
click at [54, 159] on icon "button" at bounding box center [51, 155] width 10 height 12
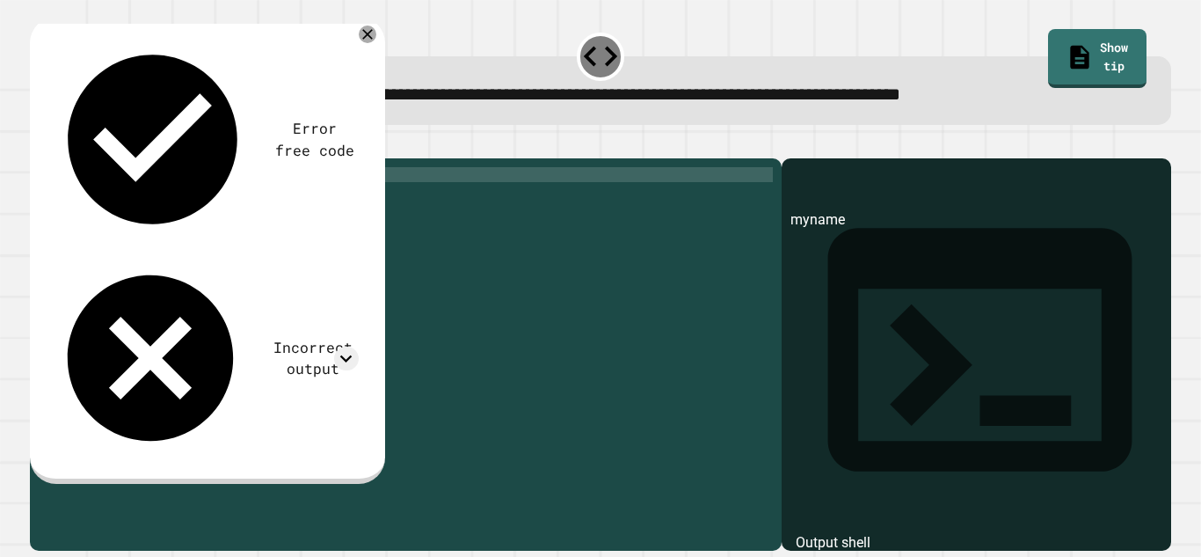
click at [131, 203] on div "myName = '[PERSON_NAME]' print ( 'myname' )" at bounding box center [419, 346] width 707 height 359
click at [202, 207] on div "myName = ( '[PERSON_NAME]' print ( 'myname' )" at bounding box center [419, 346] width 707 height 359
click at [203, 201] on div "myName = ( '[PERSON_NAME]' print ( 'myname' )" at bounding box center [419, 346] width 707 height 359
click at [39, 144] on icon "button" at bounding box center [39, 144] width 0 height 0
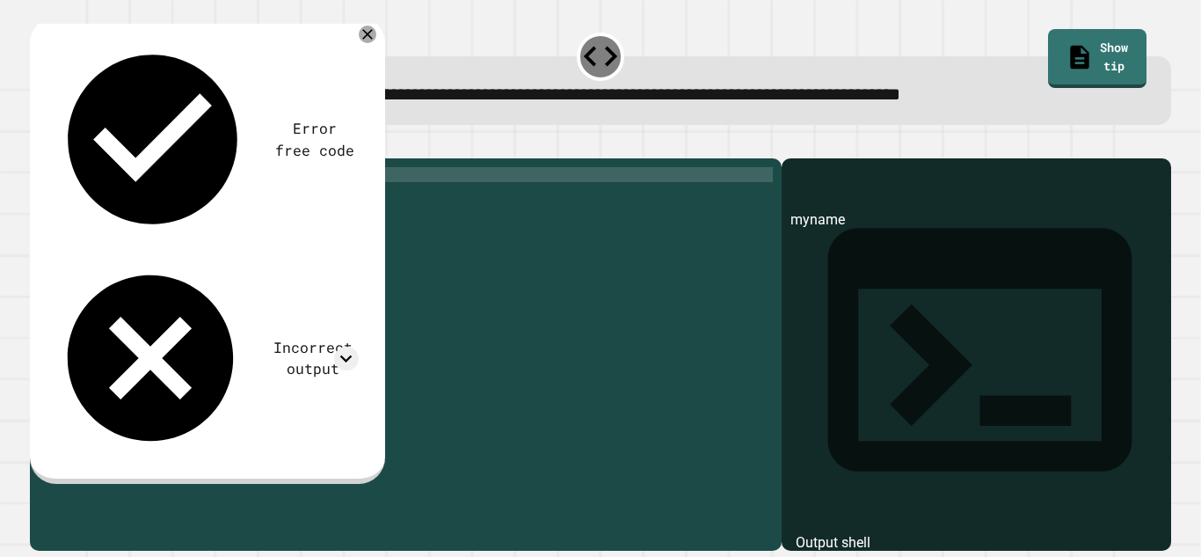
click at [207, 200] on div "myName = ( '[PERSON_NAME]' ) print ( 'myname' )" at bounding box center [419, 346] width 707 height 359
click at [138, 200] on div "myName = ( '[PERSON_NAME]' print ( 'myname' )" at bounding box center [419, 346] width 707 height 359
type textarea "**********"
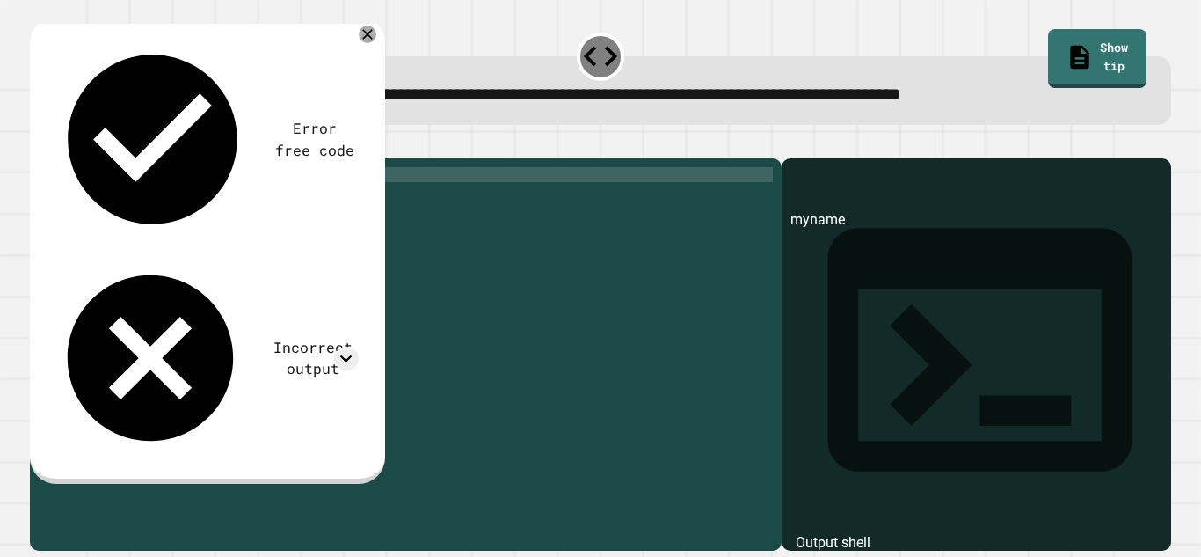
click at [39, 144] on icon "button" at bounding box center [39, 144] width 0 height 0
click at [1067, 43] on icon at bounding box center [1081, 55] width 28 height 30
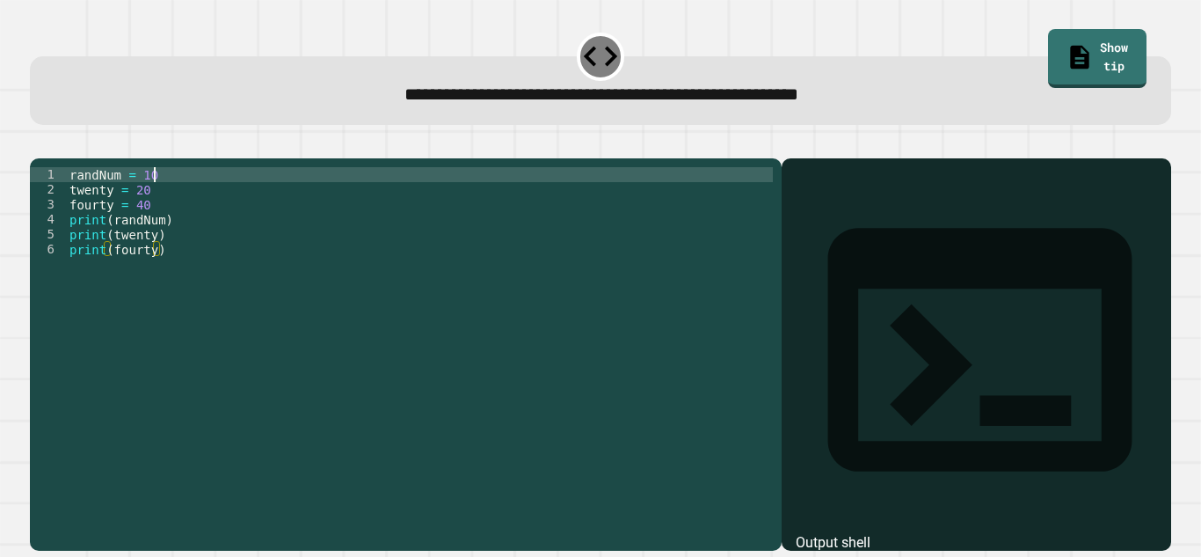
click at [255, 194] on div "randNum = 10 twenty = 20 fourty = 40 print ( randNum ) print ( twenty ) print (…" at bounding box center [419, 346] width 707 height 359
type textarea "**********"
click at [39, 144] on icon "button" at bounding box center [39, 144] width 0 height 0
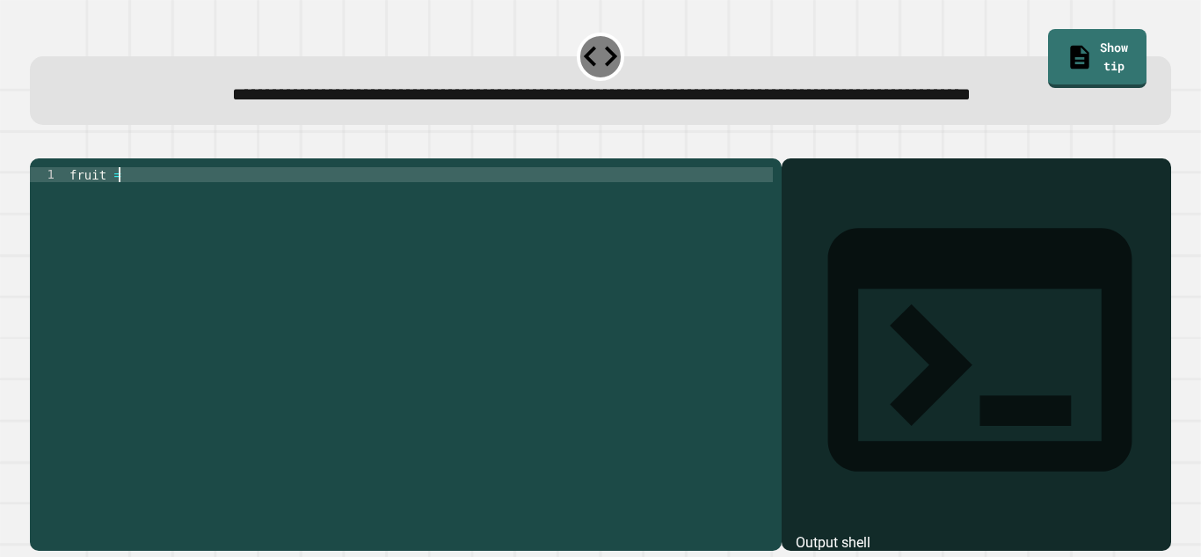
click at [207, 236] on div "fruit =" at bounding box center [419, 331] width 707 height 329
click at [39, 144] on icon "button" at bounding box center [39, 144] width 0 height 0
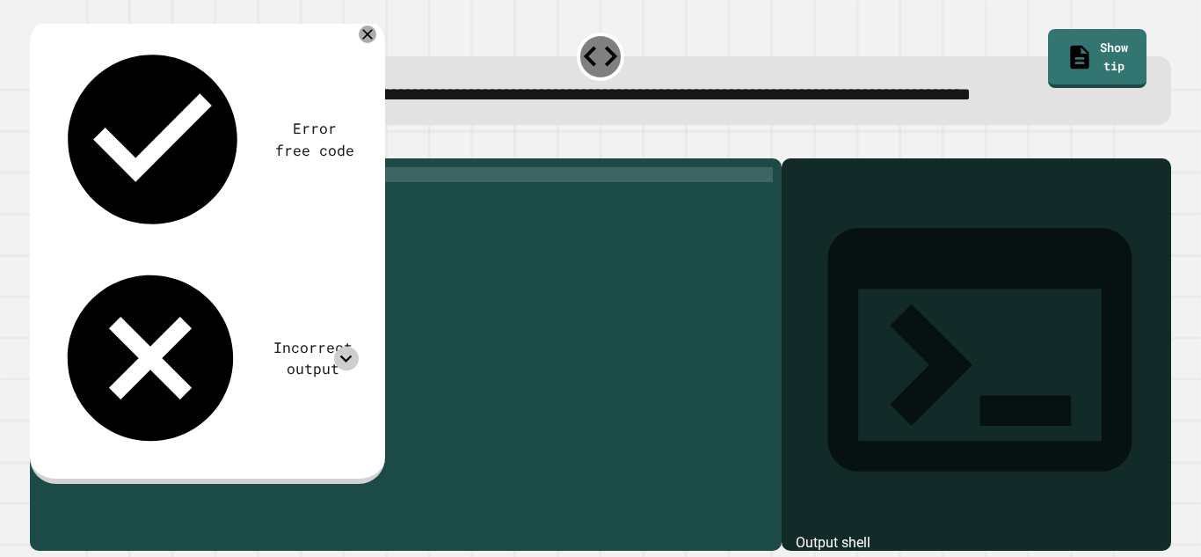
click at [352, 346] on icon at bounding box center [346, 358] width 24 height 24
click at [365, 40] on icon at bounding box center [367, 34] width 12 height 12
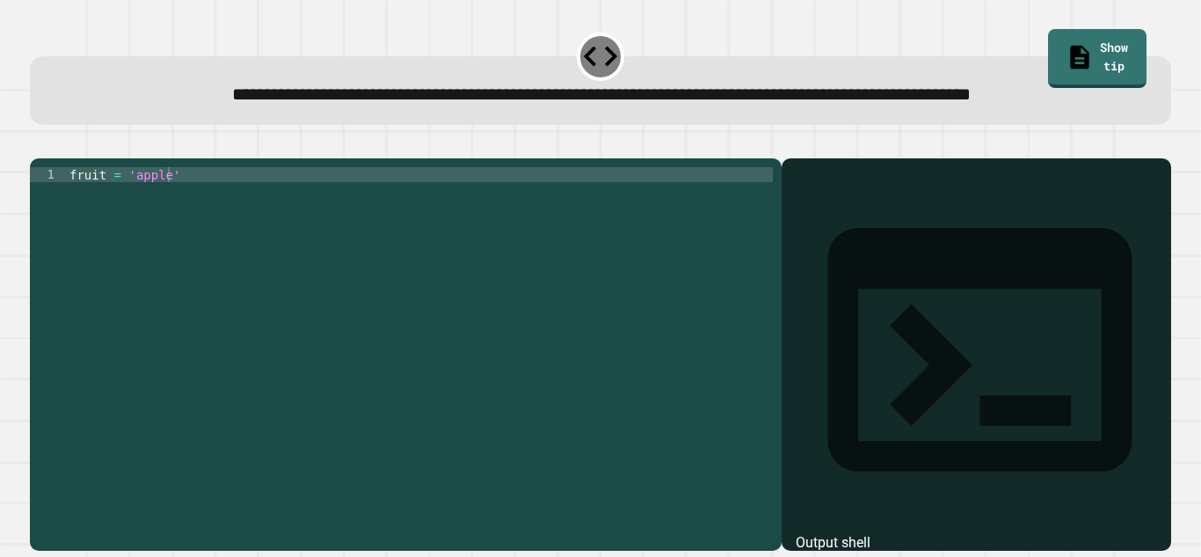
click at [130, 236] on div "fruit = 'apple'" at bounding box center [419, 331] width 707 height 329
click at [130, 235] on div "fruit = 'apple'" at bounding box center [419, 331] width 707 height 329
click at [127, 235] on div "fruit = 'apple'" at bounding box center [419, 331] width 707 height 329
click at [106, 237] on div "fruit = 'apple'" at bounding box center [419, 331] width 707 height 329
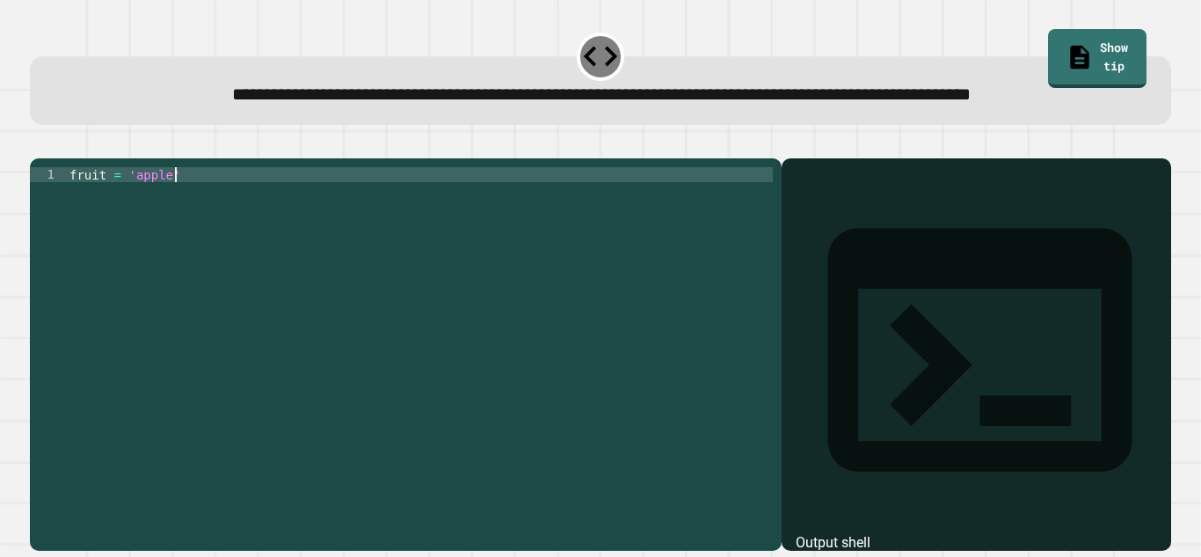
type textarea "**********"
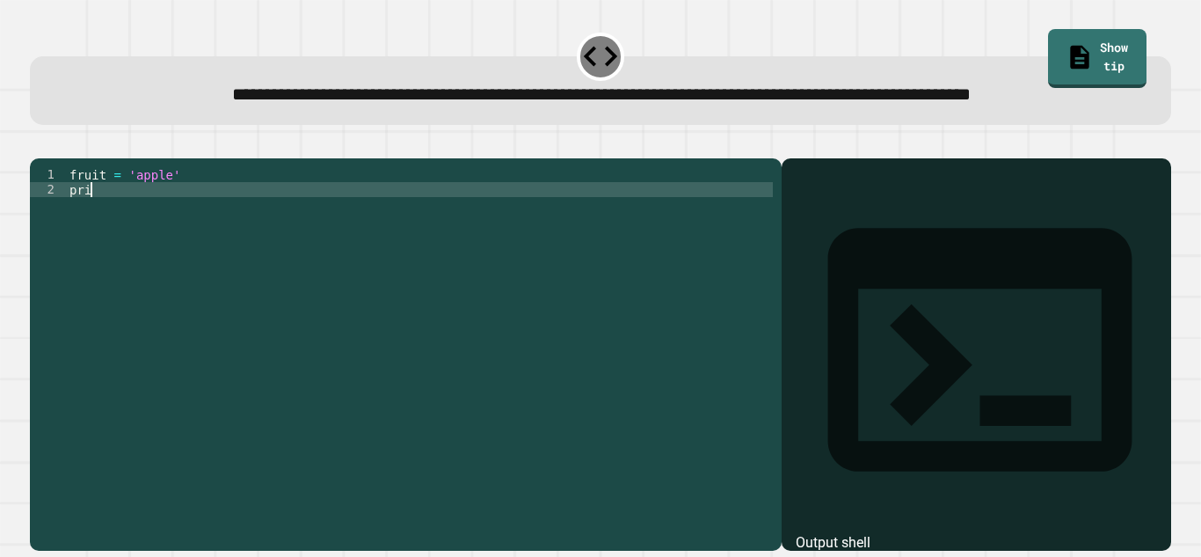
scroll to position [0, 1]
type textarea "*"
click at [39, 144] on icon "button" at bounding box center [39, 144] width 0 height 0
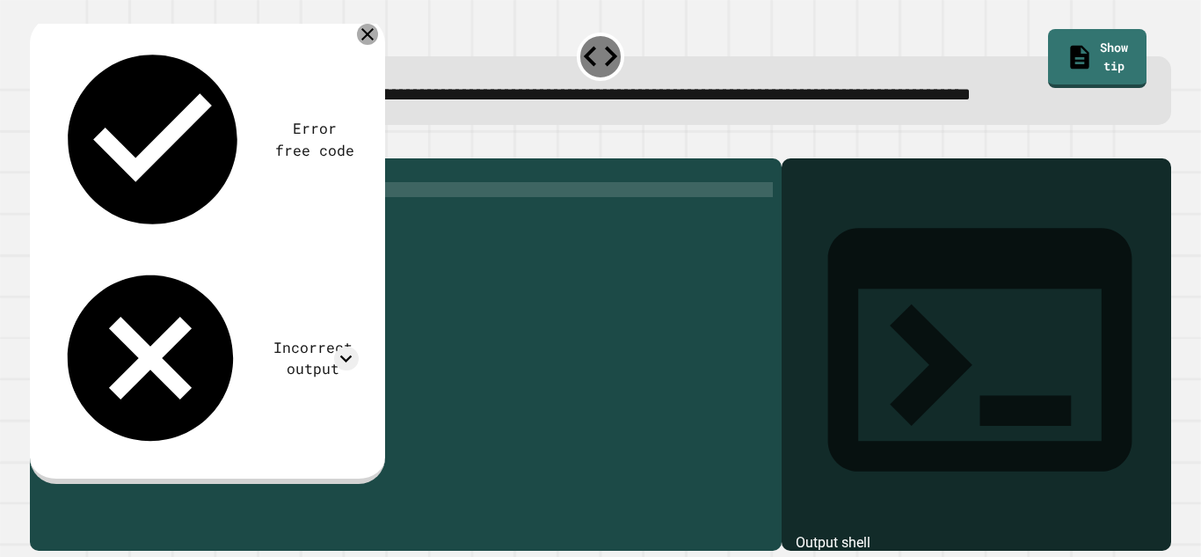
click at [363, 45] on icon at bounding box center [367, 34] width 21 height 21
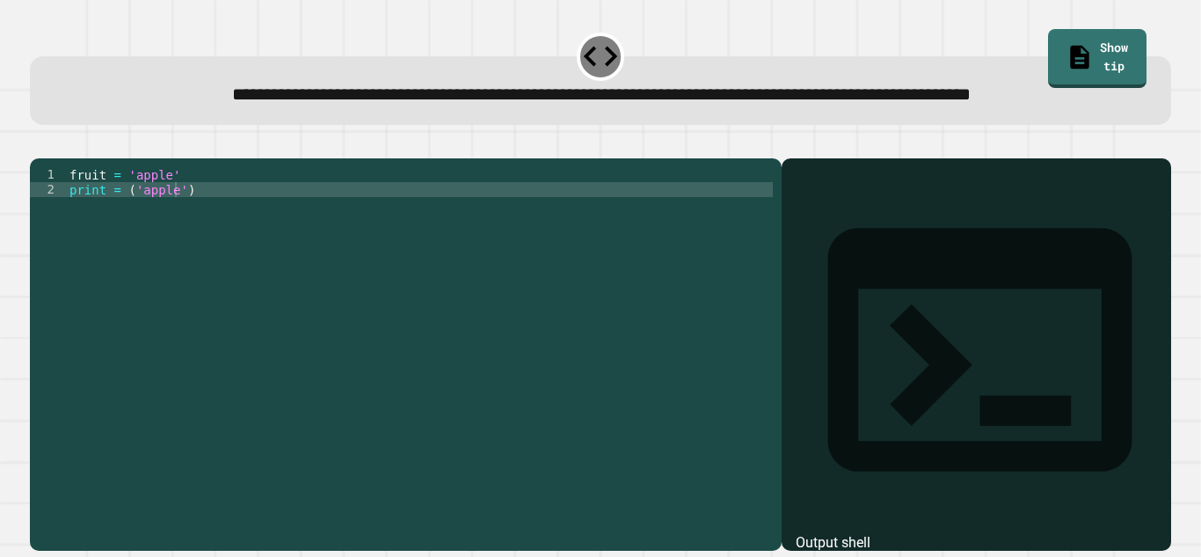
click at [39, 144] on button "button" at bounding box center [39, 144] width 0 height 0
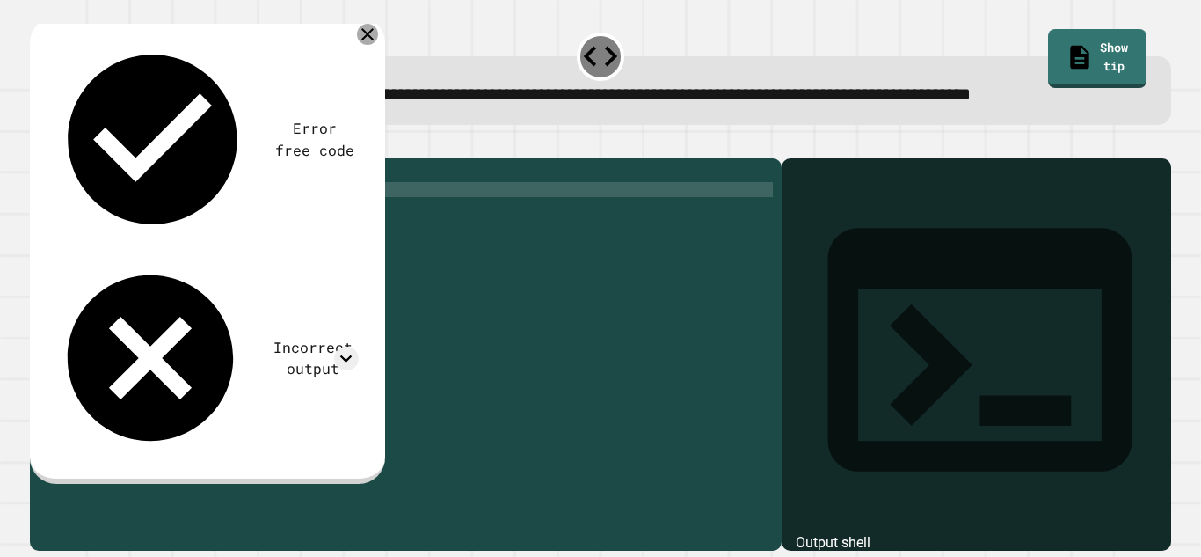
click at [371, 45] on icon at bounding box center [367, 34] width 21 height 21
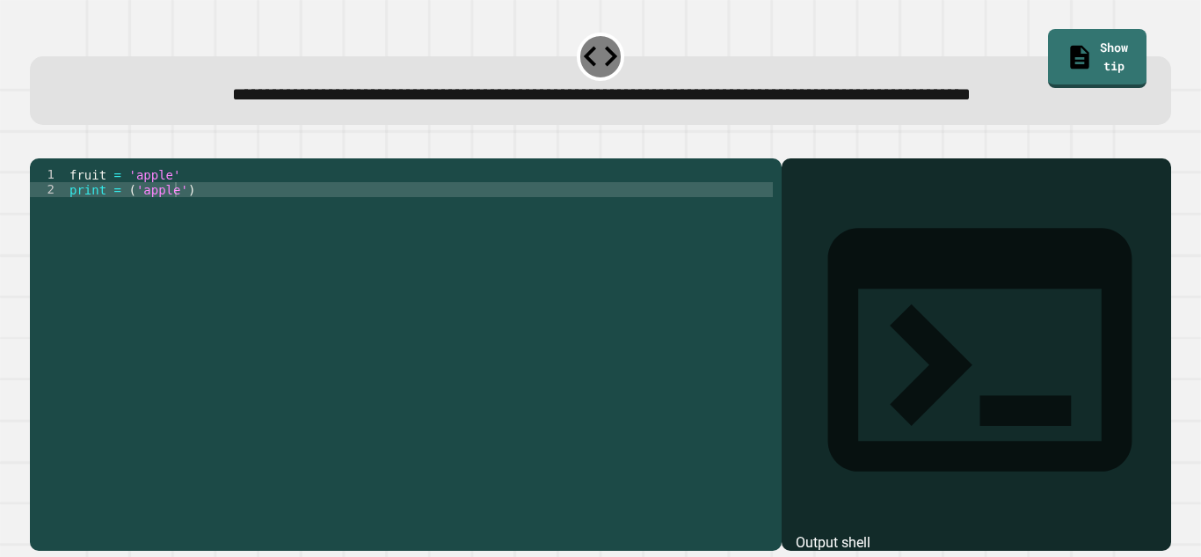
click at [184, 248] on div "fruit = 'apple' print = ( 'apple' )" at bounding box center [419, 331] width 707 height 329
click at [181, 249] on div "fruit = 'apple' print = ( 'apple' )" at bounding box center [419, 331] width 707 height 329
type textarea "**********"
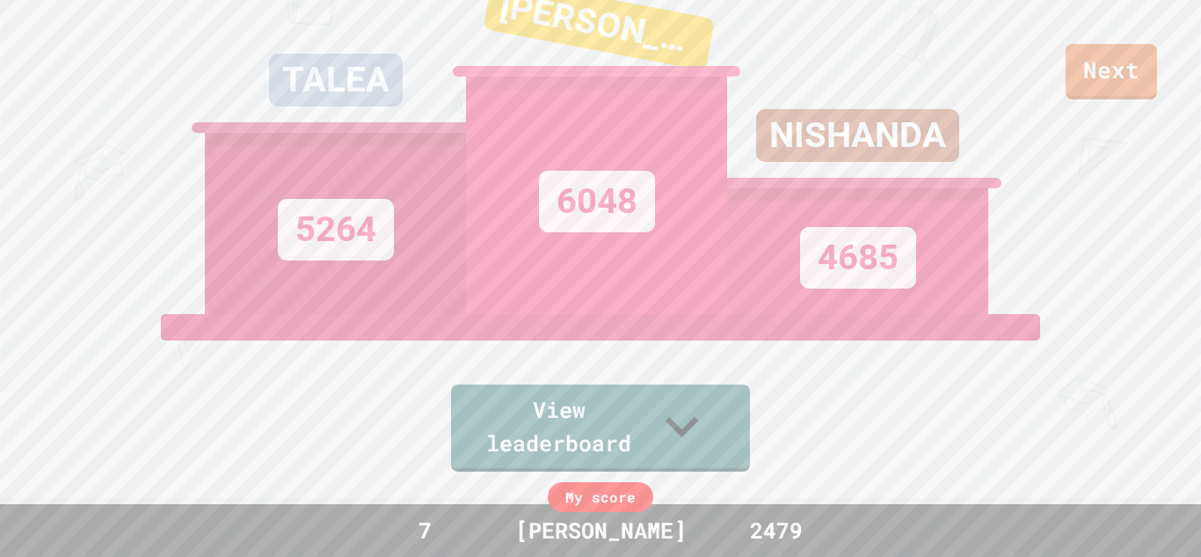
scroll to position [0, 0]
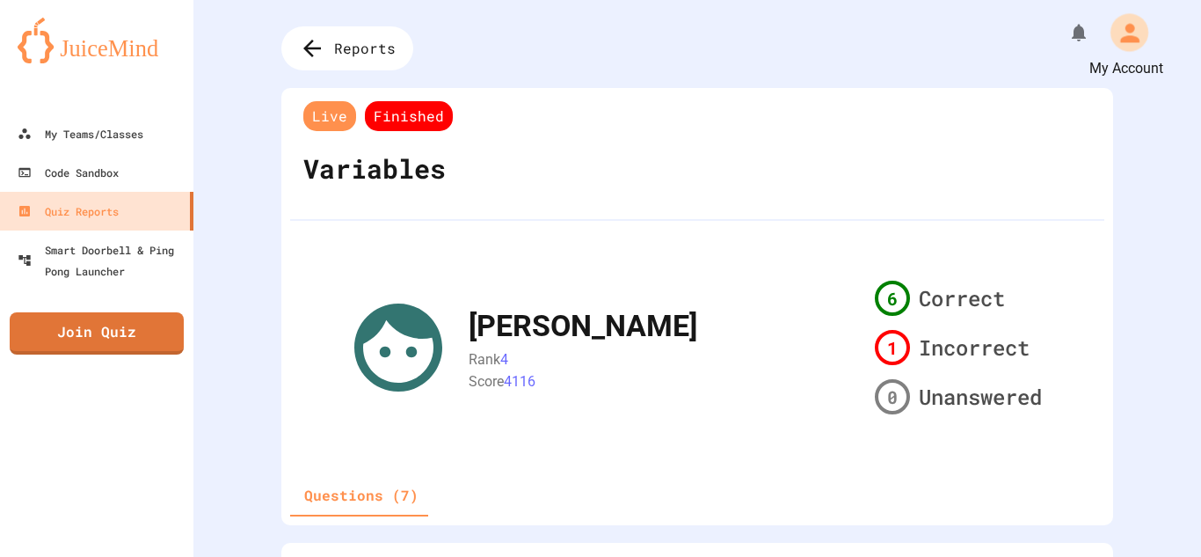
click at [1131, 36] on icon "My Account" at bounding box center [1129, 32] width 19 height 19
